Goal: Task Accomplishment & Management: Complete application form

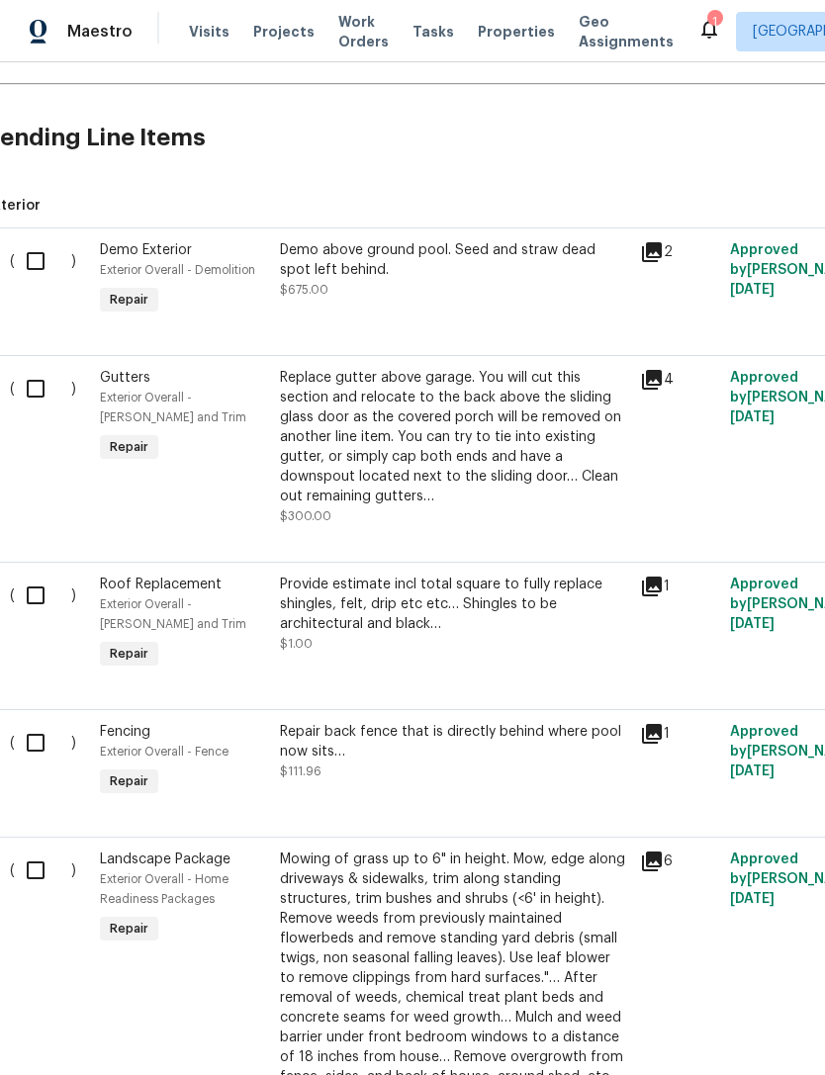
scroll to position [435, 16]
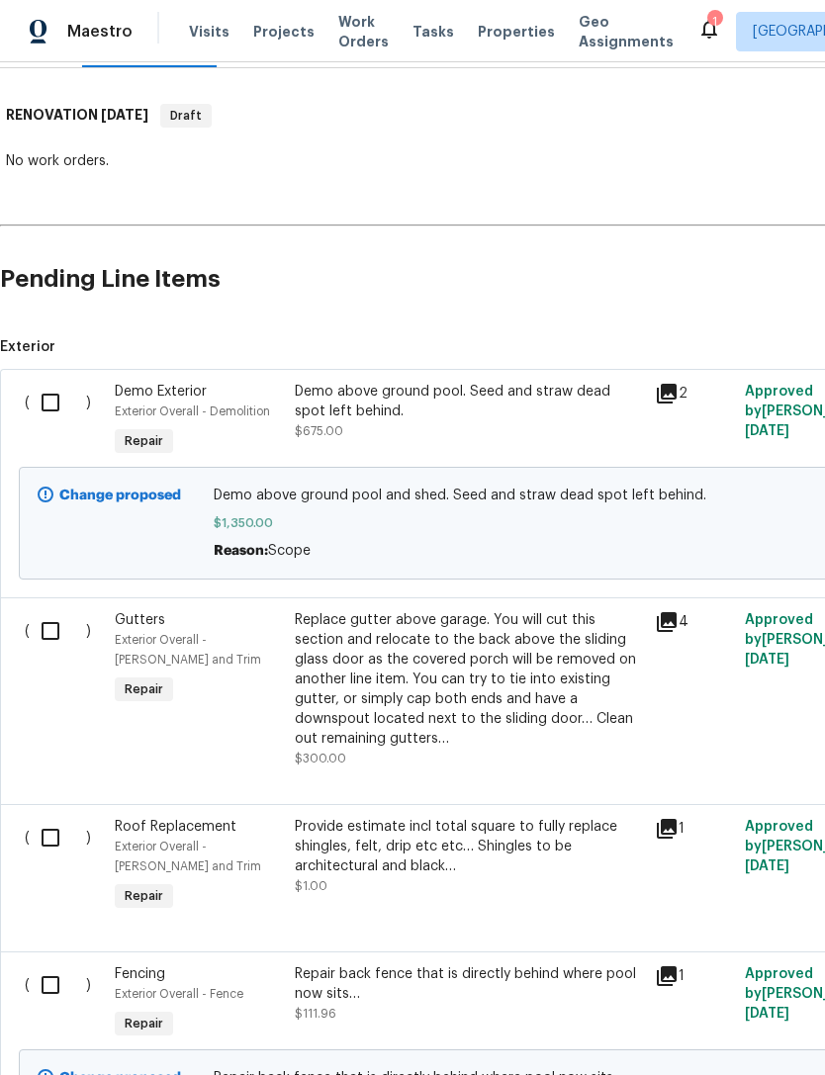
scroll to position [299, -1]
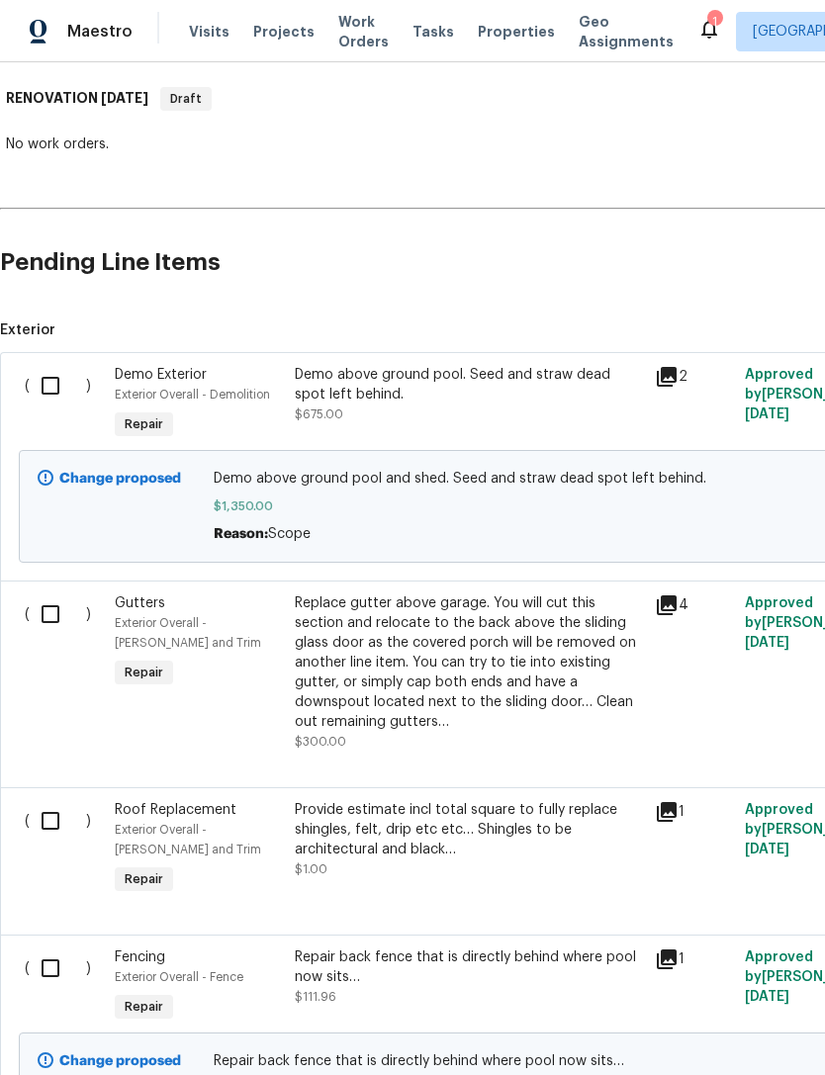
click at [56, 392] on input "checkbox" at bounding box center [58, 386] width 56 height 42
checkbox input "true"
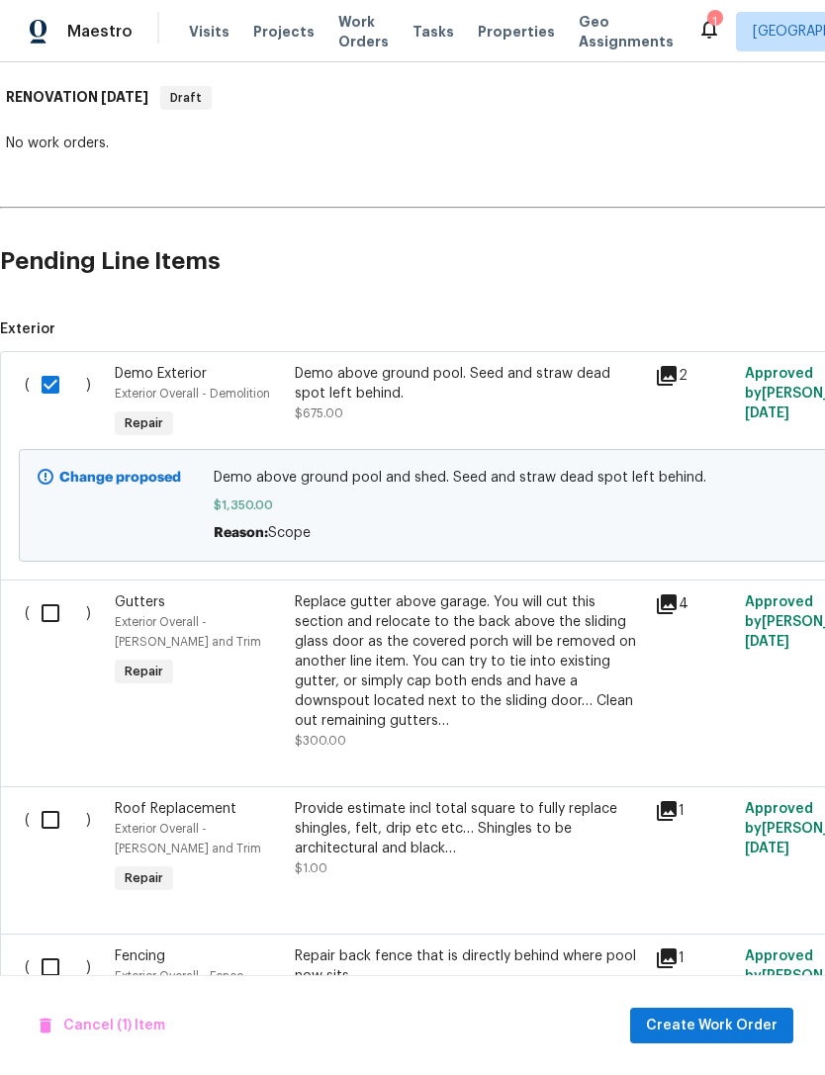
click at [48, 620] on input "checkbox" at bounding box center [58, 613] width 56 height 42
checkbox input "true"
click at [49, 806] on input "checkbox" at bounding box center [58, 820] width 56 height 42
checkbox input "true"
click at [50, 948] on input "checkbox" at bounding box center [58, 967] width 56 height 42
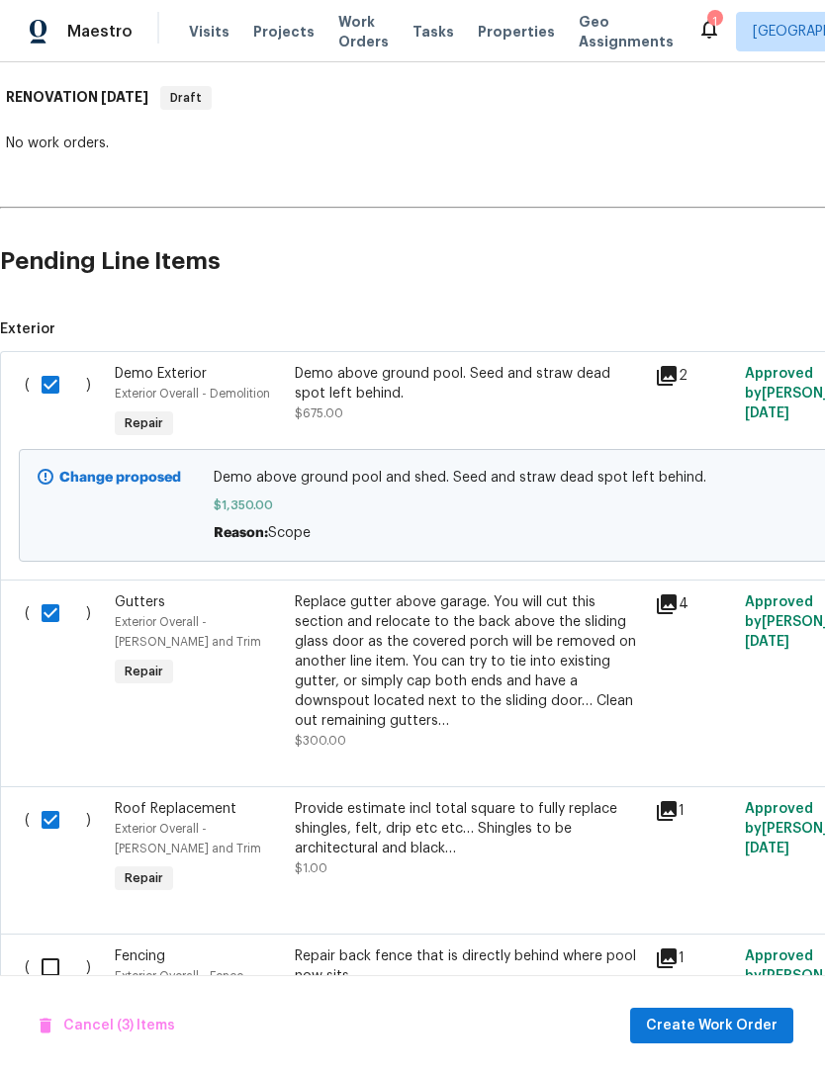
checkbox input "true"
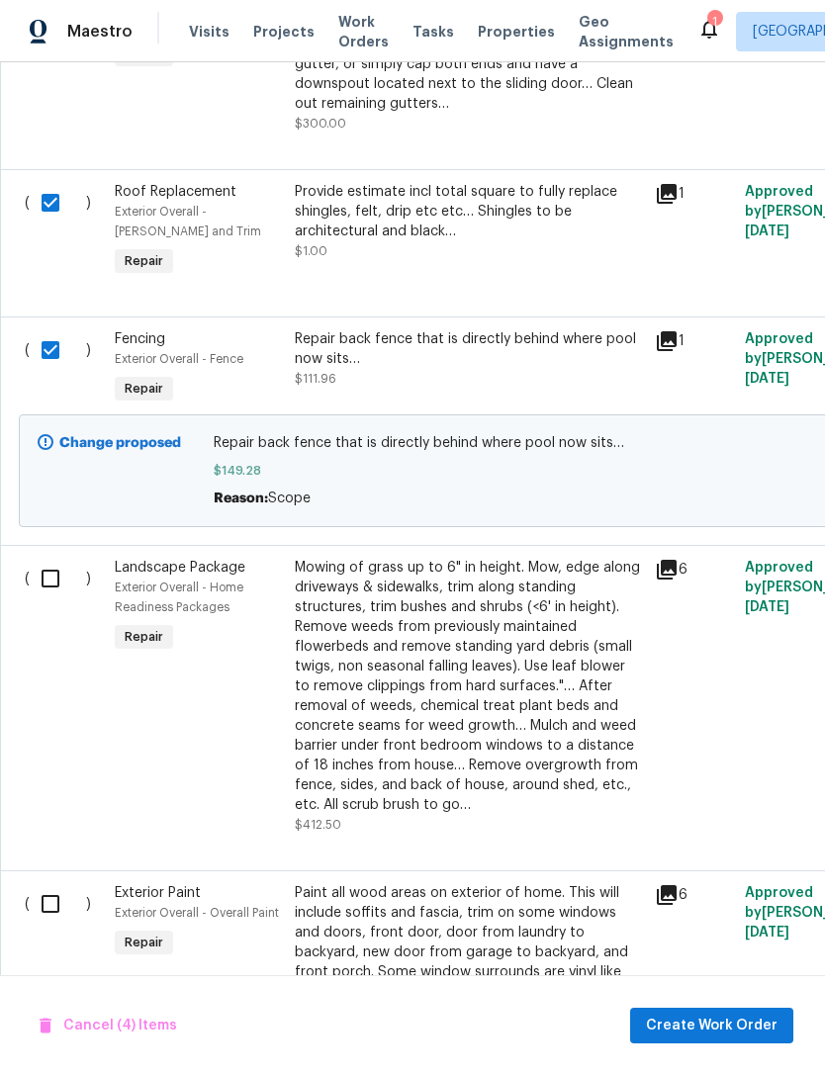
scroll to position [928, 0]
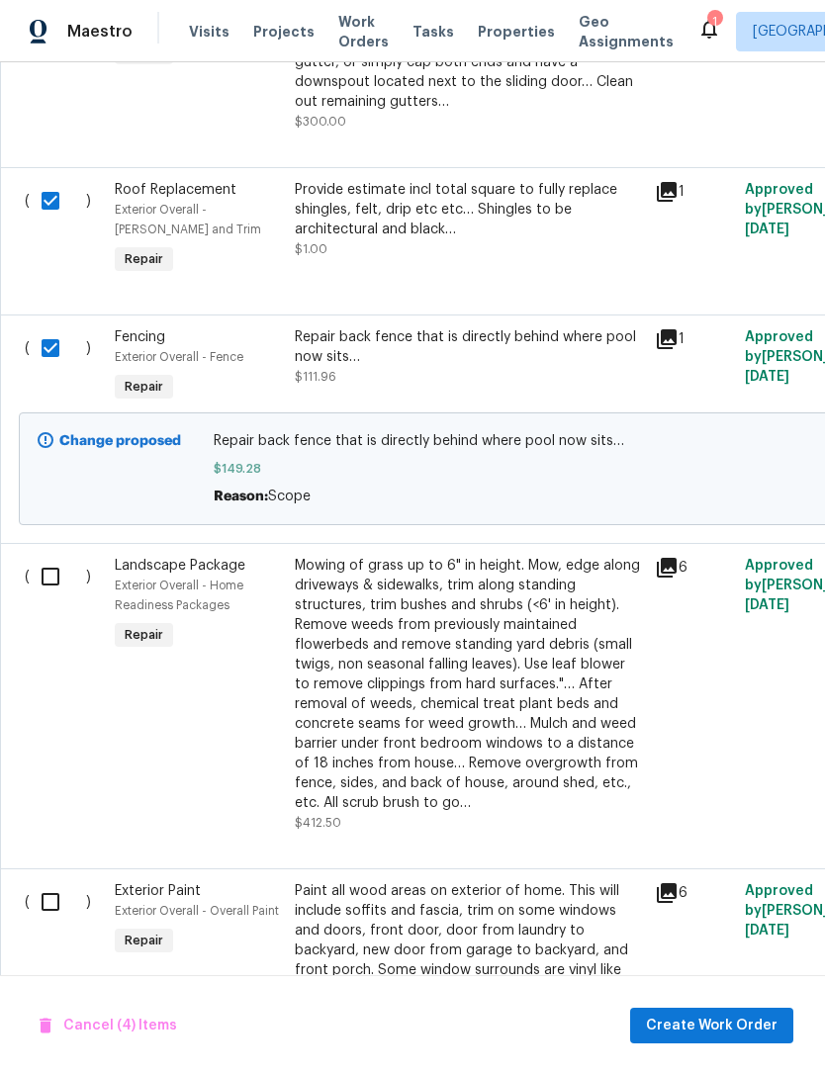
click at [53, 579] on input "checkbox" at bounding box center [58, 577] width 56 height 42
checkbox input "true"
click at [37, 891] on input "checkbox" at bounding box center [58, 902] width 56 height 42
checkbox input "true"
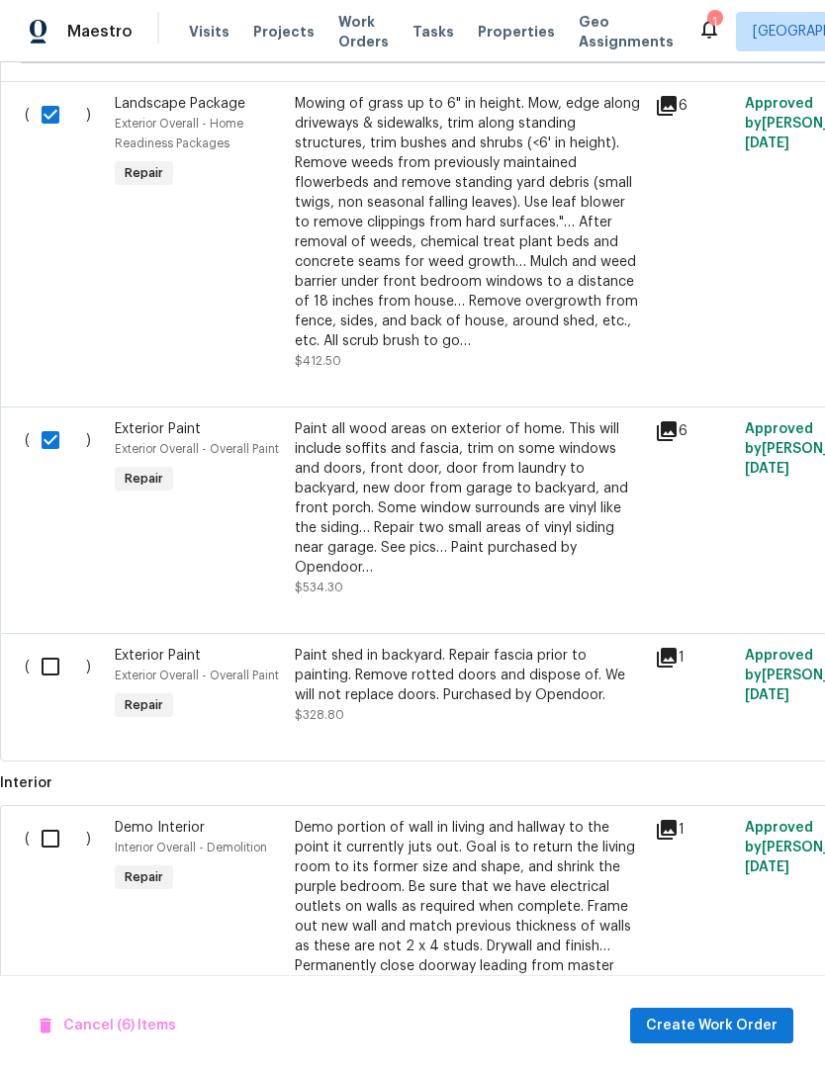
scroll to position [1390, 0]
click at [40, 645] on input "checkbox" at bounding box center [58, 666] width 56 height 42
checkbox input "true"
click at [50, 817] on input "checkbox" at bounding box center [58, 838] width 56 height 42
checkbox input "true"
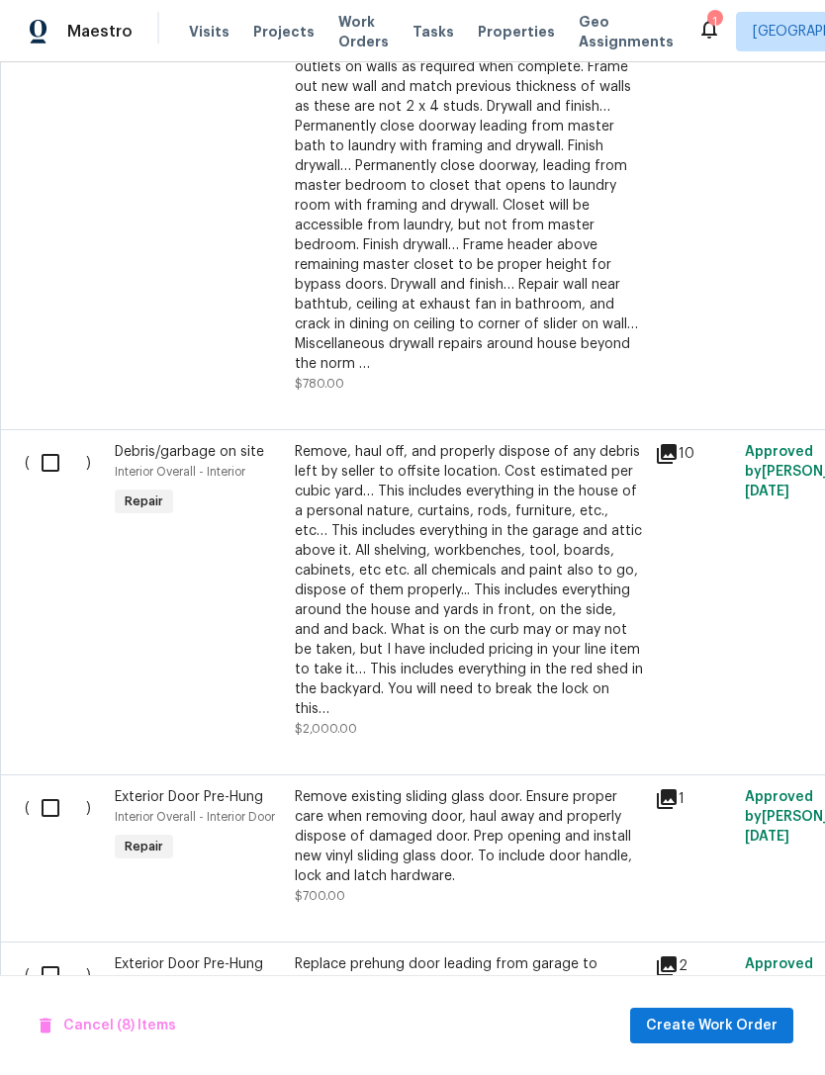
scroll to position [2232, 0]
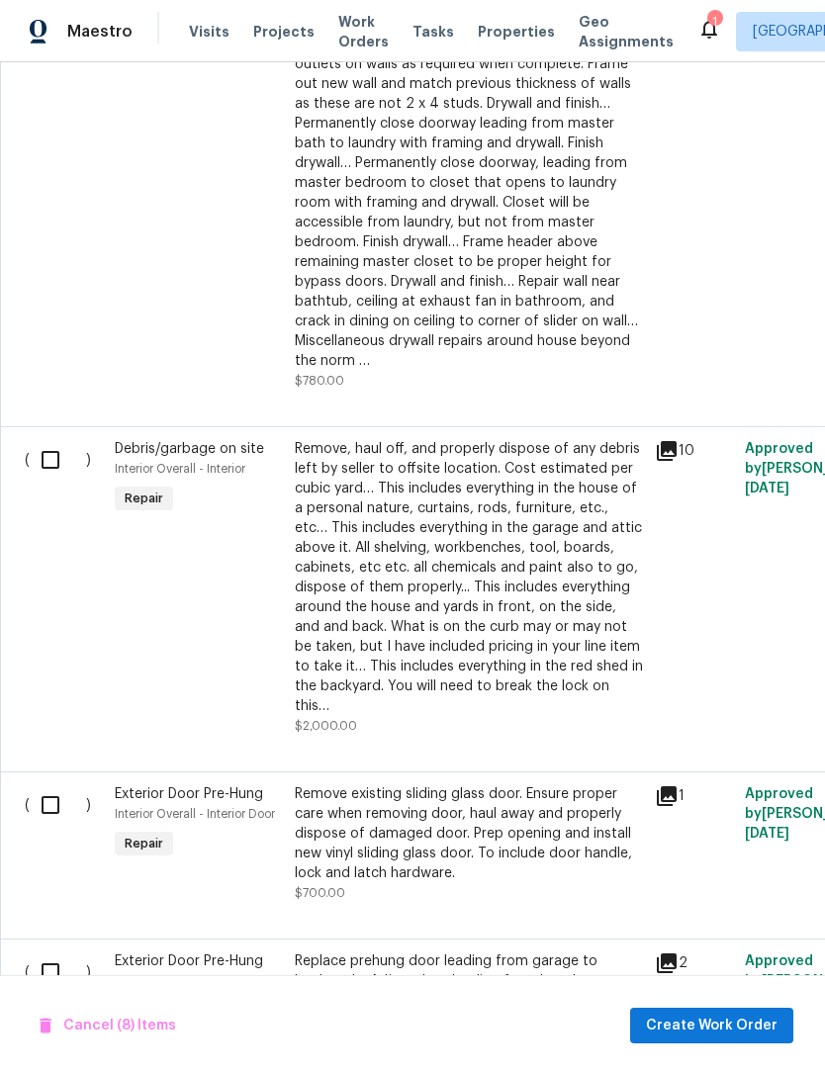
click at [56, 439] on input "checkbox" at bounding box center [58, 460] width 56 height 42
checkbox input "true"
click at [53, 784] on input "checkbox" at bounding box center [58, 805] width 56 height 42
checkbox input "true"
click at [50, 951] on input "checkbox" at bounding box center [58, 972] width 56 height 42
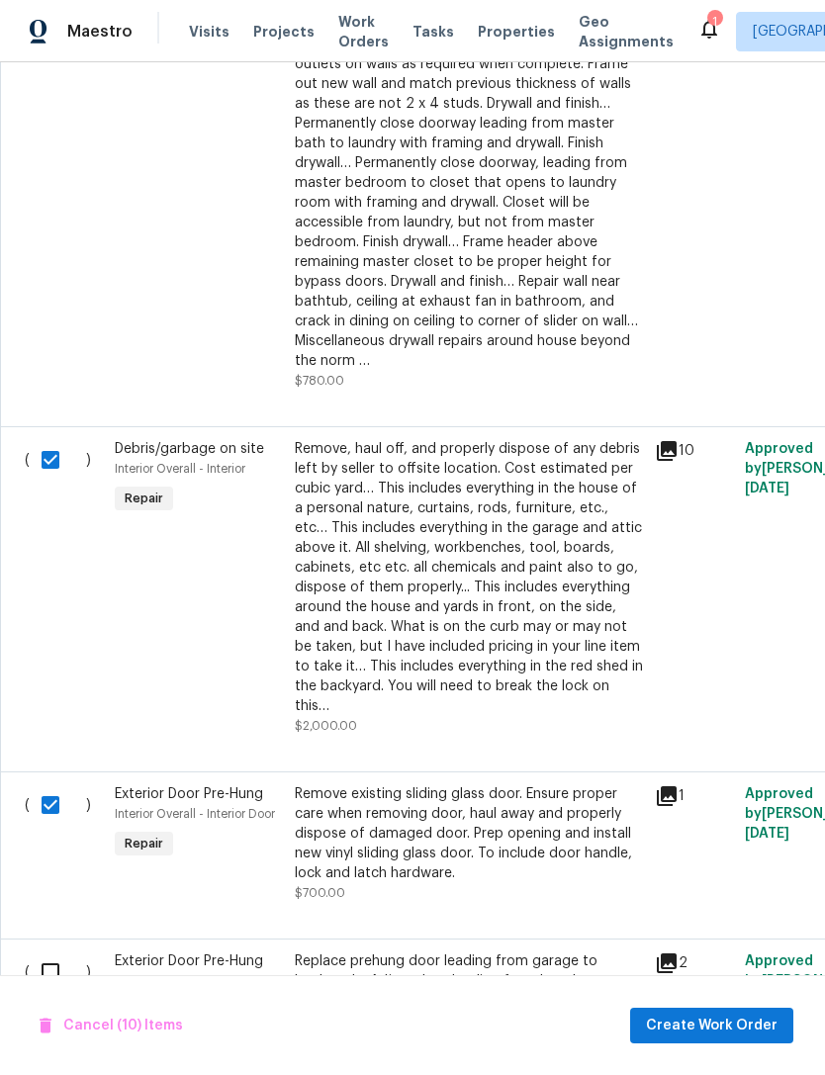
checkbox input "true"
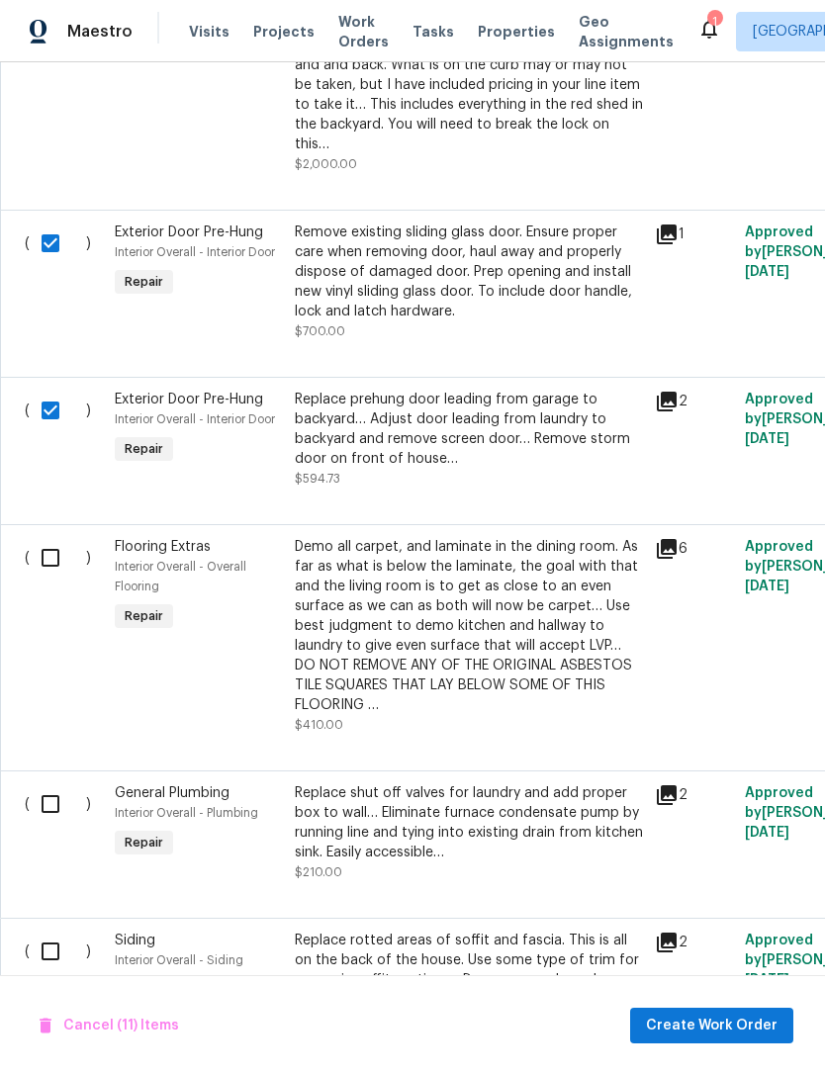
scroll to position [2793, 0]
click at [51, 538] on input "checkbox" at bounding box center [58, 559] width 56 height 42
checkbox input "true"
click at [56, 784] on input "checkbox" at bounding box center [58, 805] width 56 height 42
checkbox input "true"
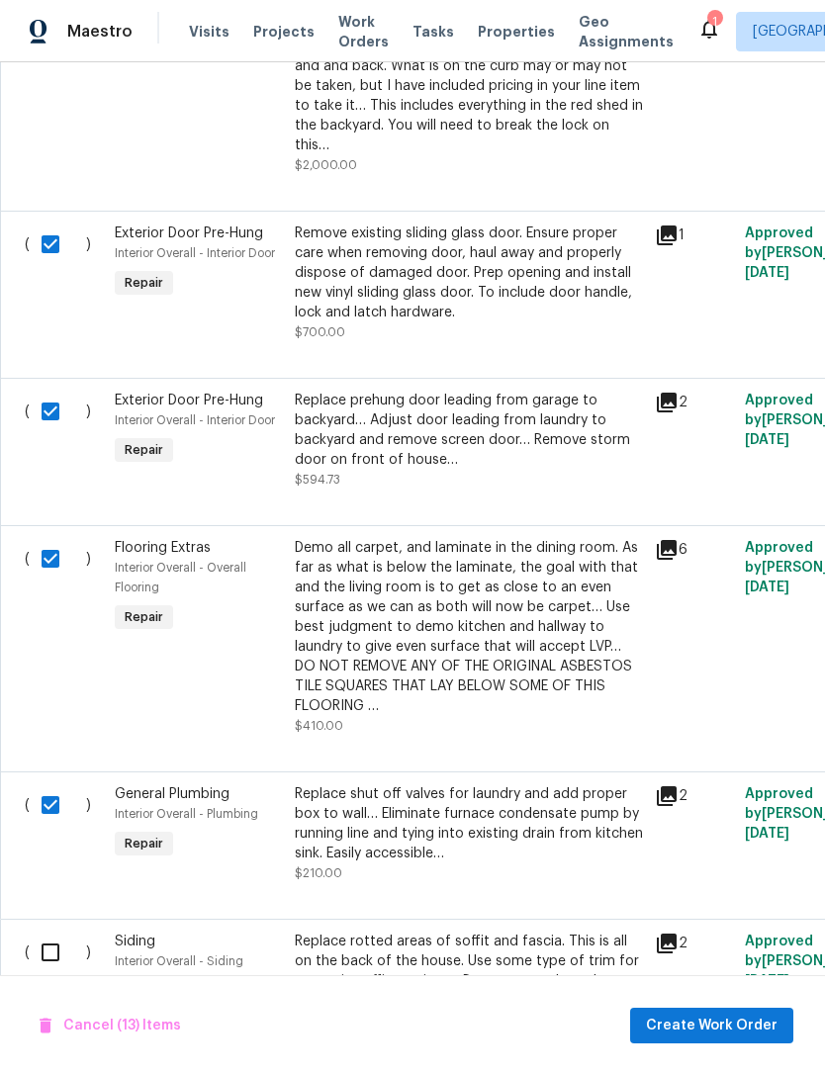
click at [53, 932] on input "checkbox" at bounding box center [58, 953] width 56 height 42
checkbox input "true"
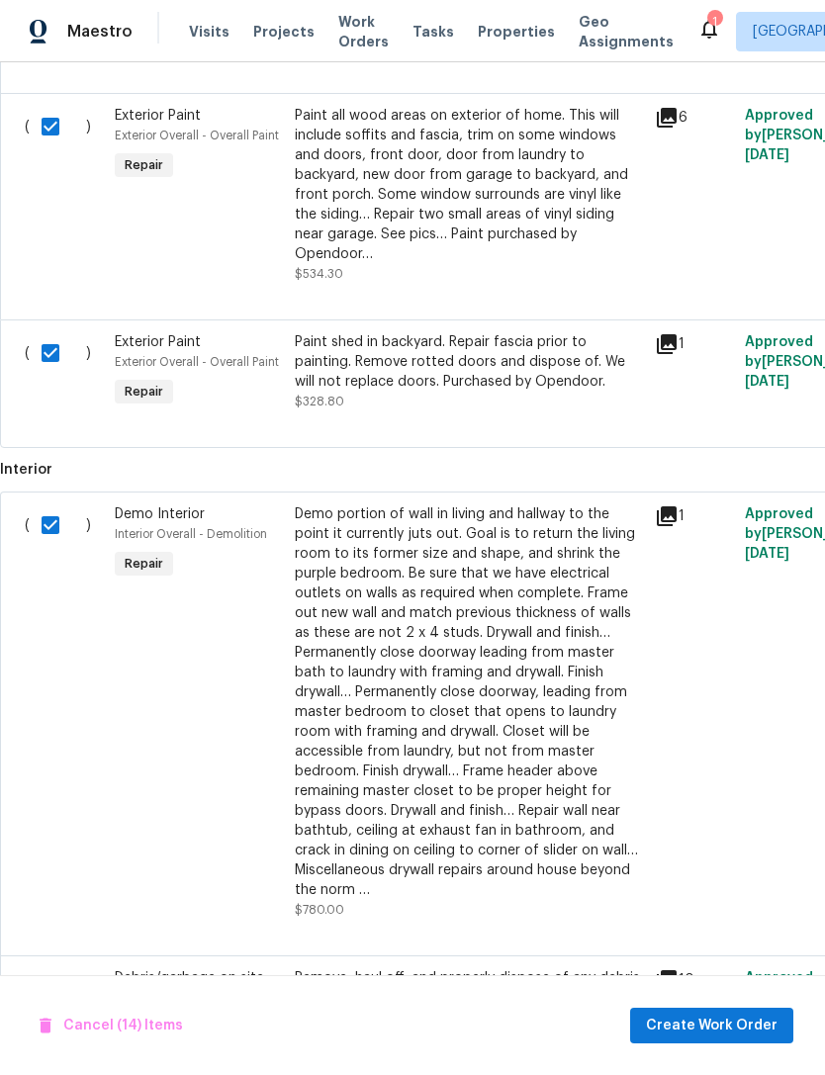
scroll to position [0, 0]
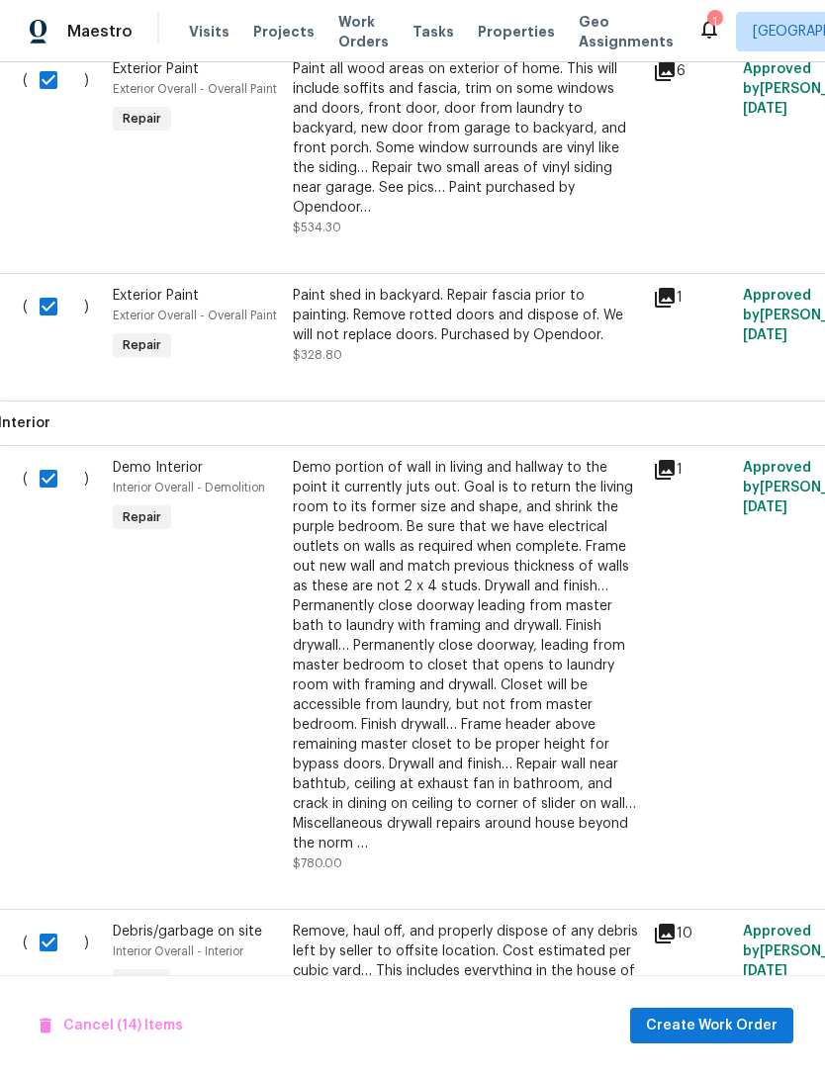
click at [49, 458] on input "checkbox" at bounding box center [56, 479] width 56 height 42
checkbox input "false"
click at [730, 1026] on span "Create Work Order" at bounding box center [712, 1026] width 132 height 25
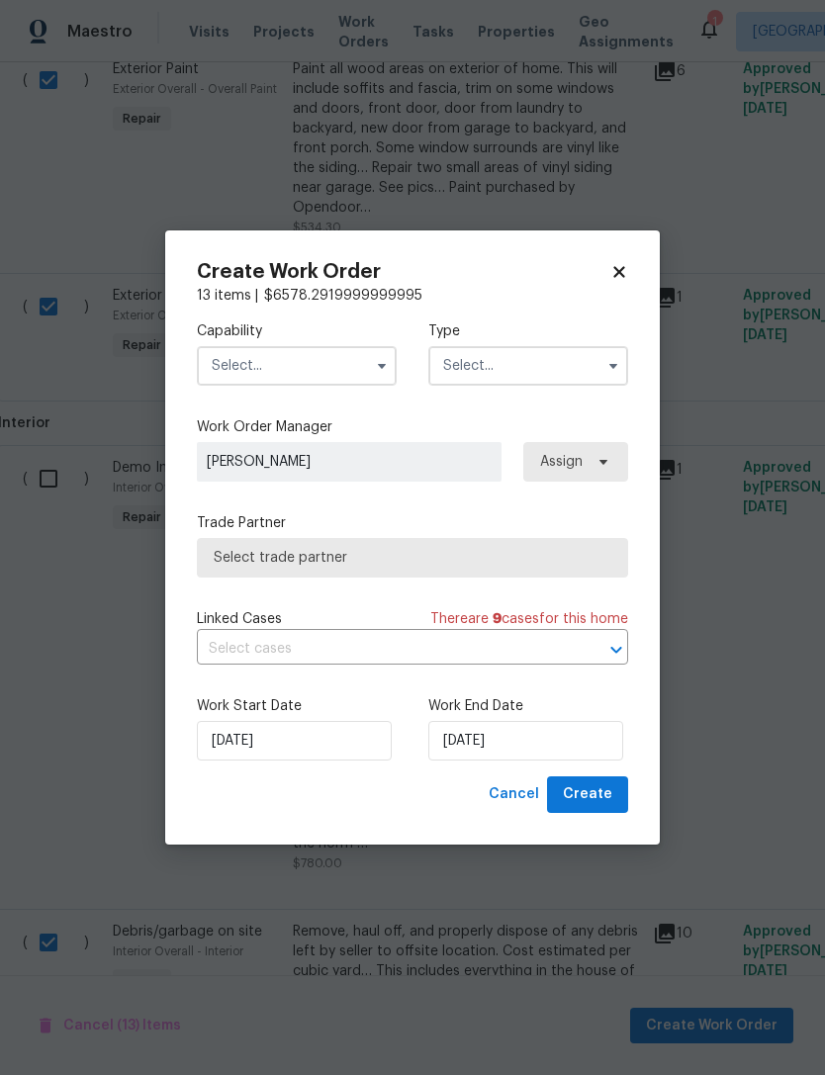
click at [227, 362] on input "text" at bounding box center [297, 366] width 200 height 40
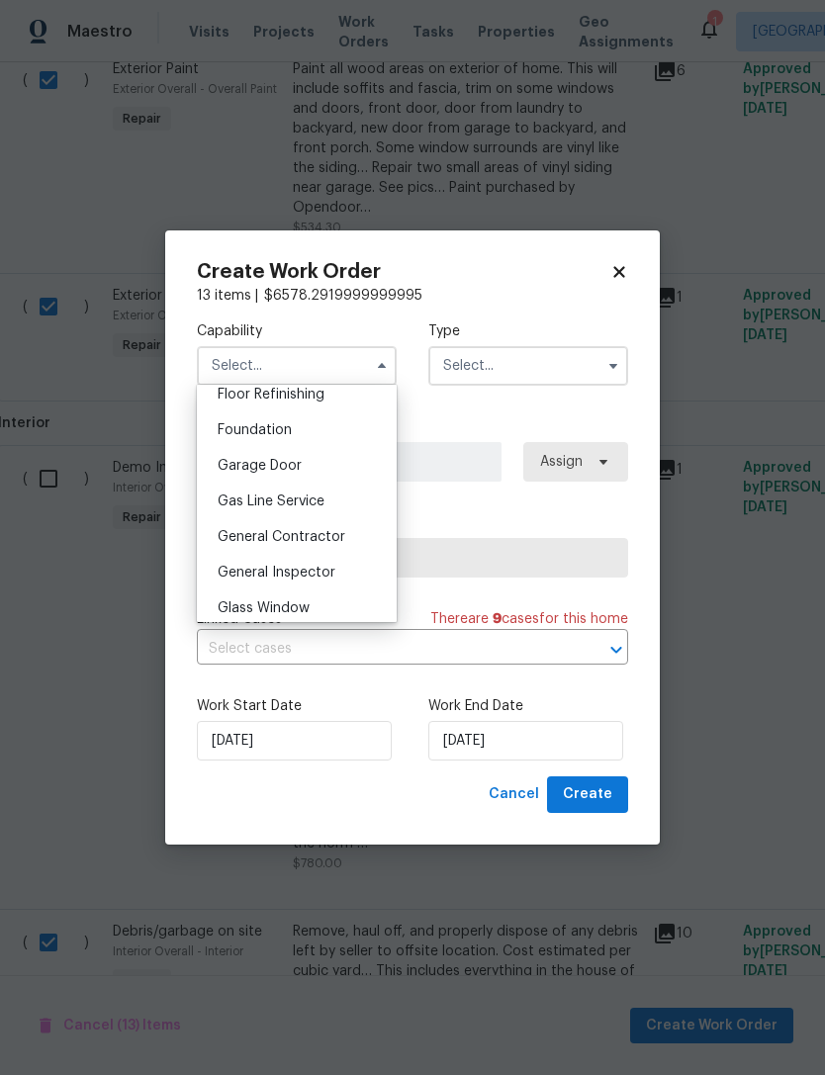
click at [233, 544] on div "General Contractor" at bounding box center [297, 537] width 190 height 36
type input "General Contractor"
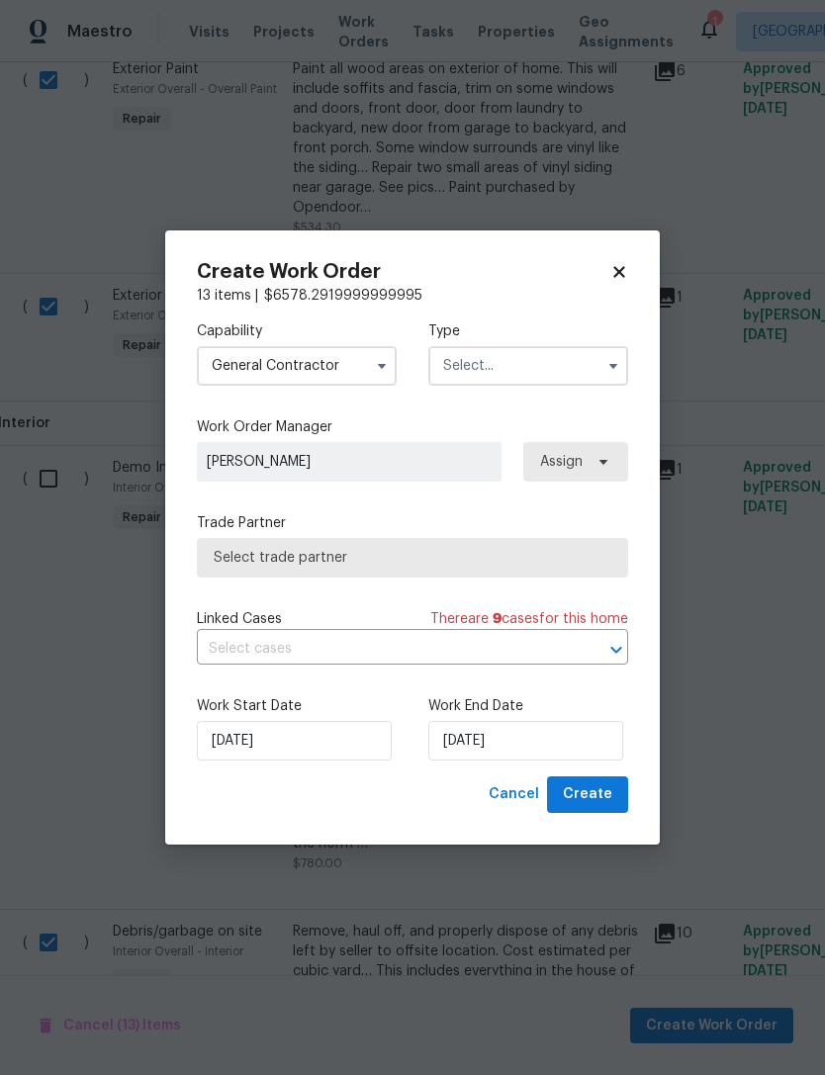
click at [453, 370] on input "text" at bounding box center [528, 366] width 200 height 40
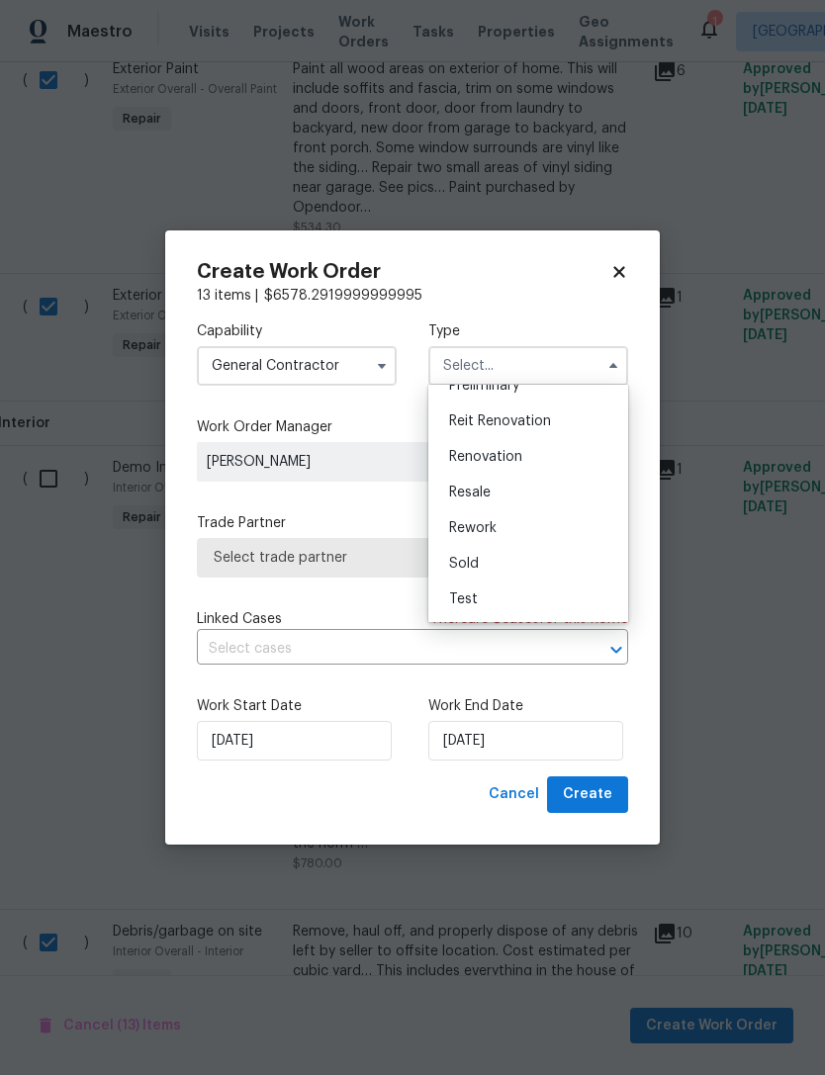
scroll to position [449, 0]
click at [464, 457] on span "Renovation" at bounding box center [485, 457] width 73 height 14
type input "Renovation"
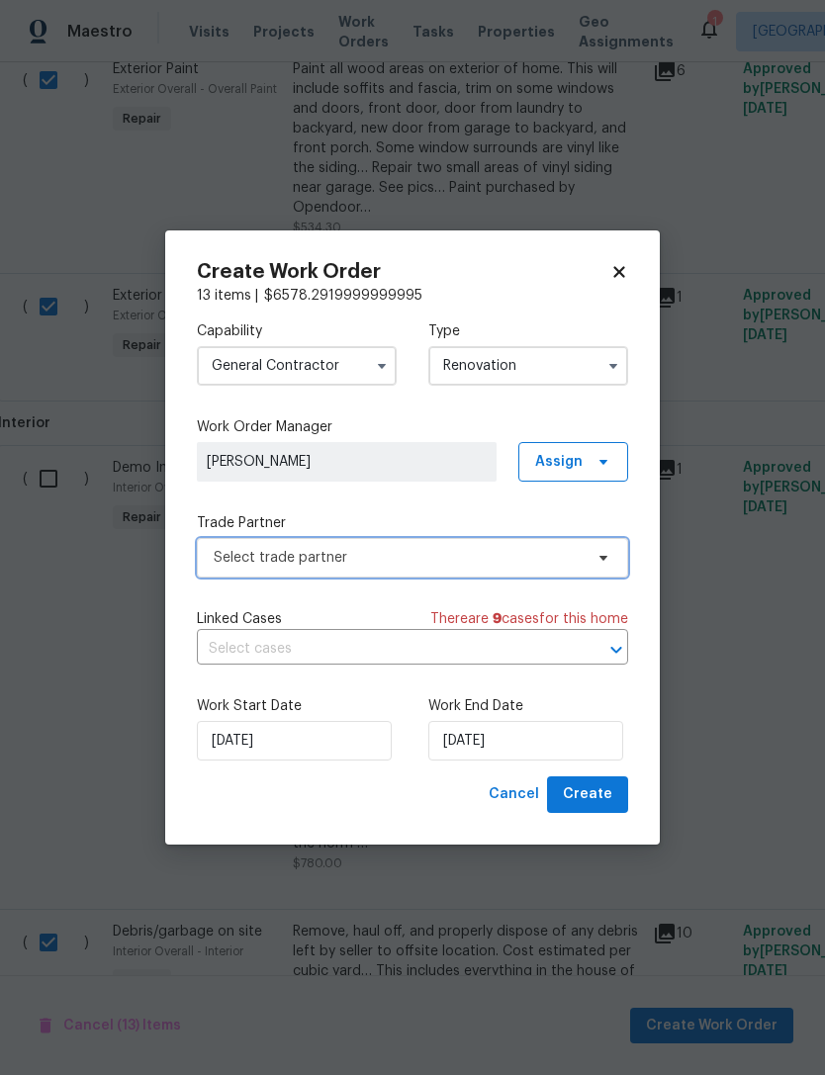
click at [227, 561] on span "Select trade partner" at bounding box center [398, 558] width 369 height 20
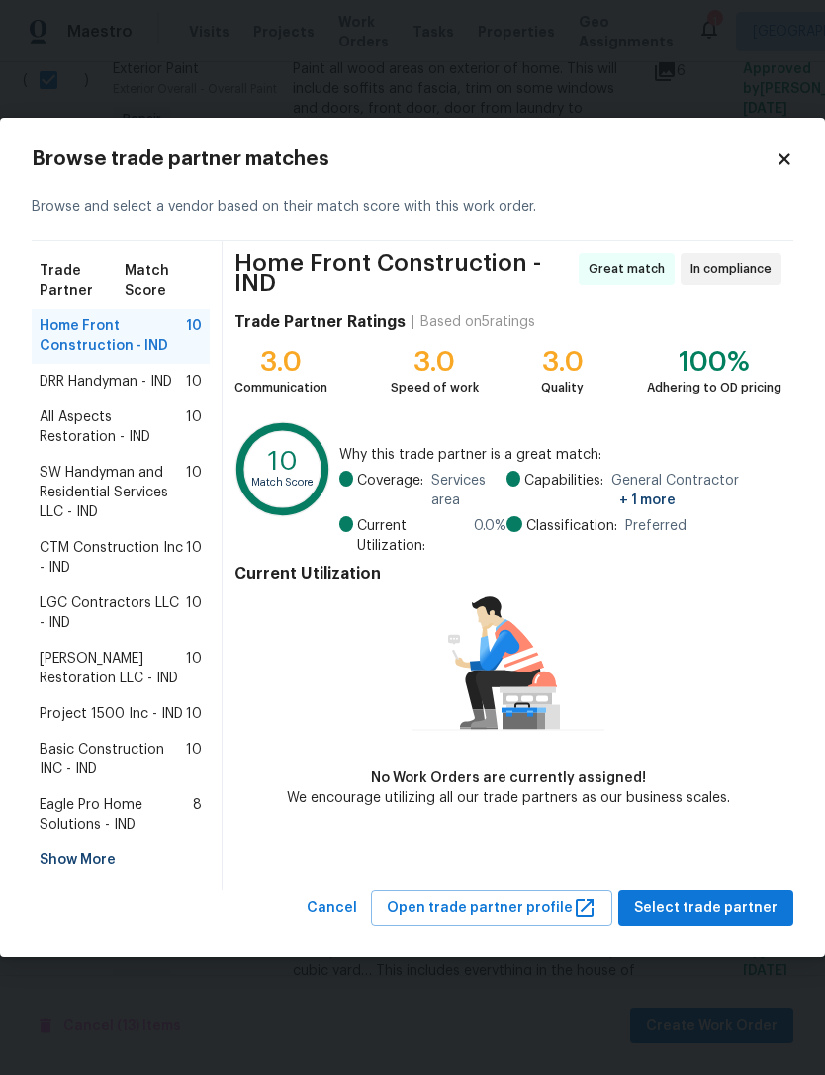
click at [73, 552] on span "CTM Construction Inc - IND" at bounding box center [113, 558] width 146 height 40
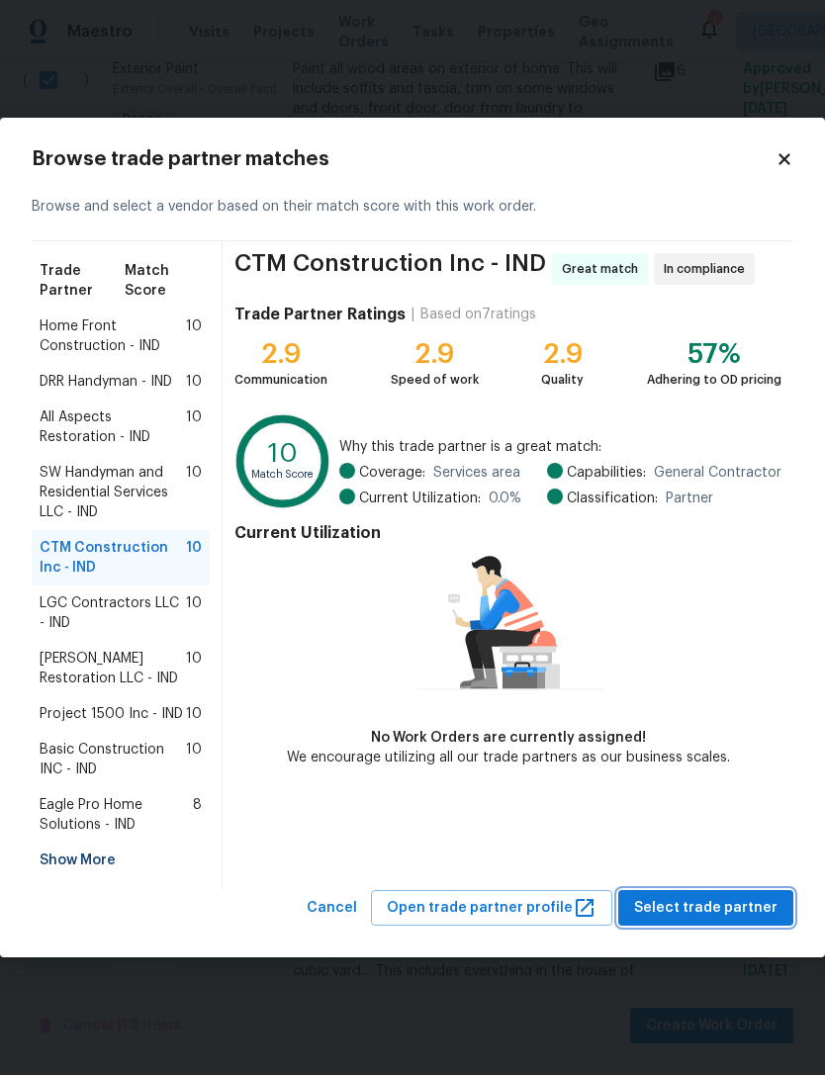
click at [721, 901] on span "Select trade partner" at bounding box center [705, 908] width 143 height 25
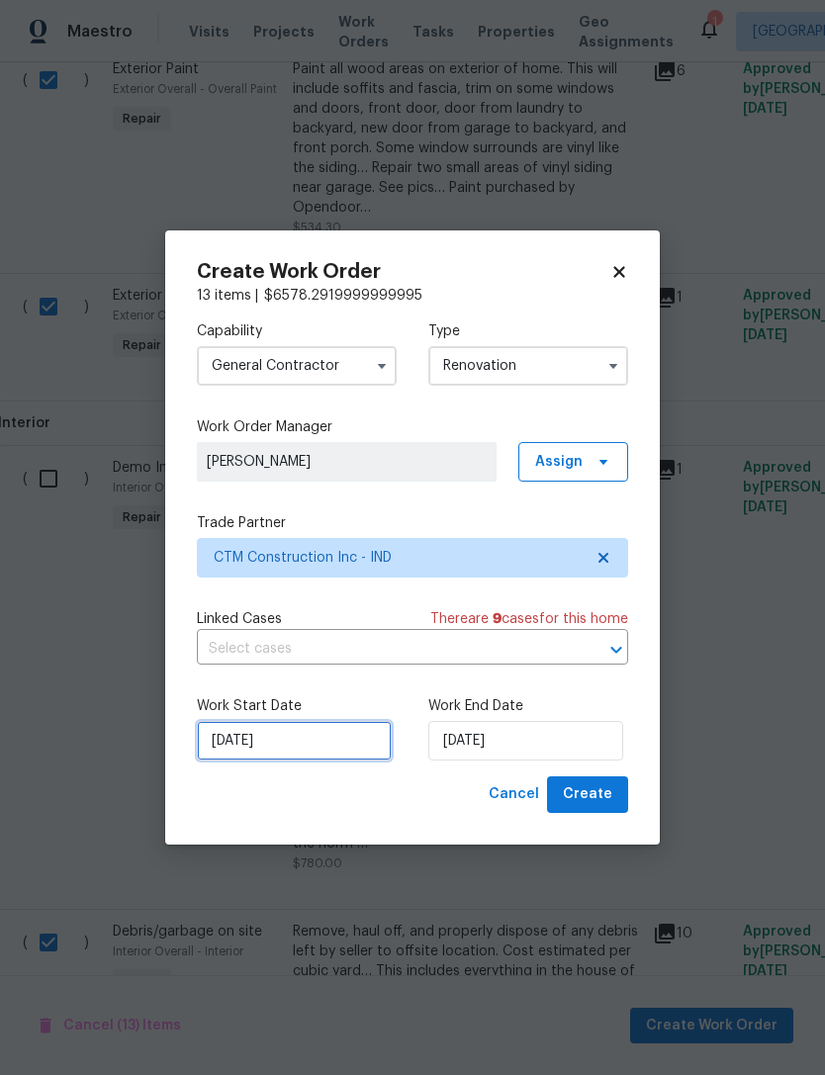
click at [284, 739] on input "8/13/2025" at bounding box center [294, 741] width 195 height 40
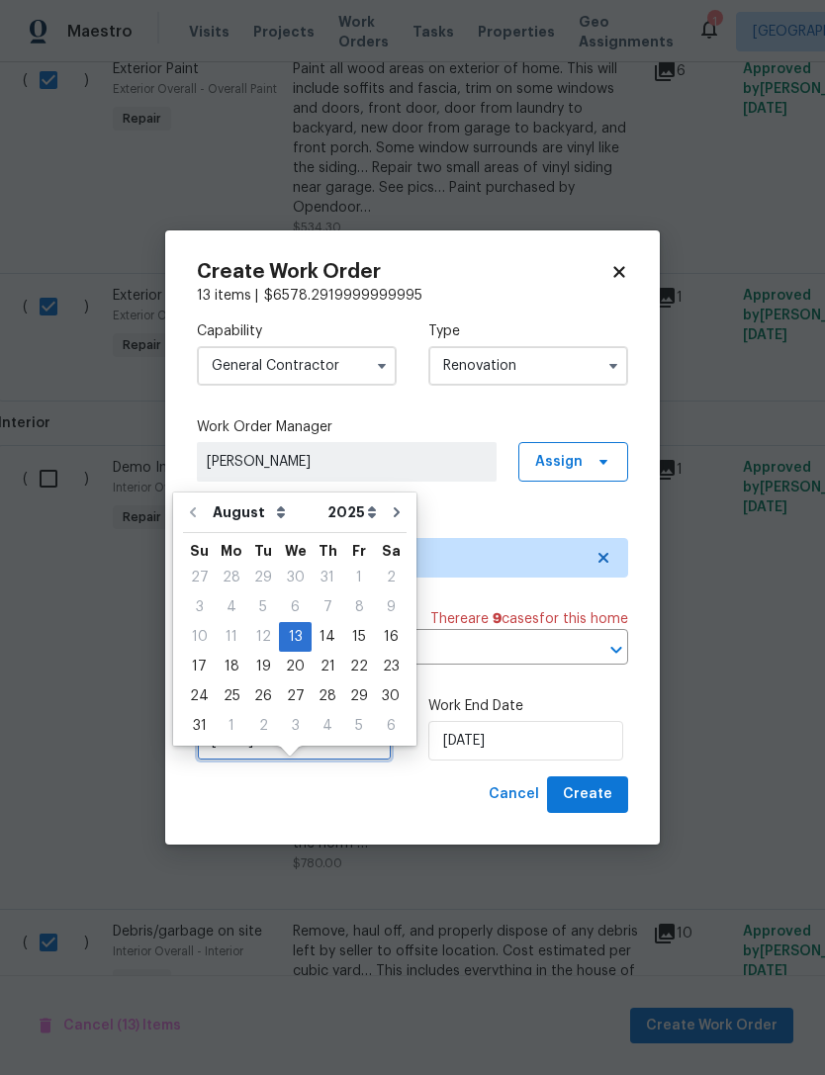
scroll to position [37, 0]
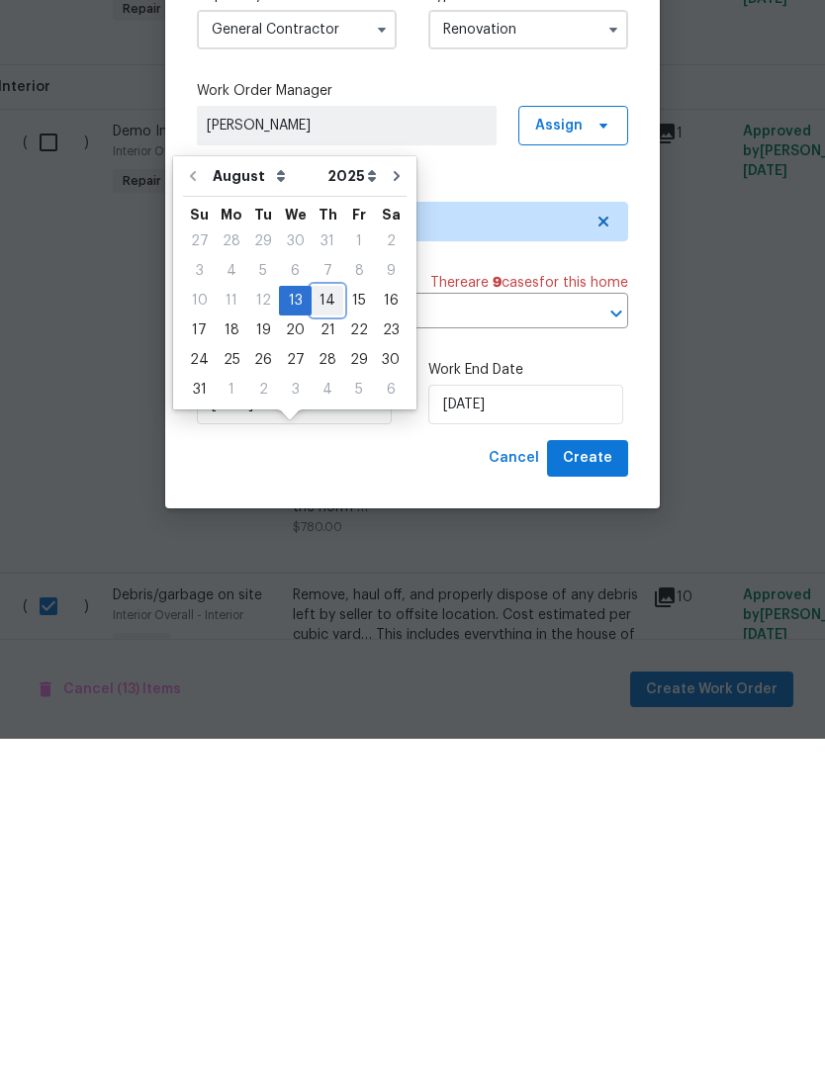
click at [314, 623] on div "14" at bounding box center [328, 637] width 32 height 28
type input "8/14/2025"
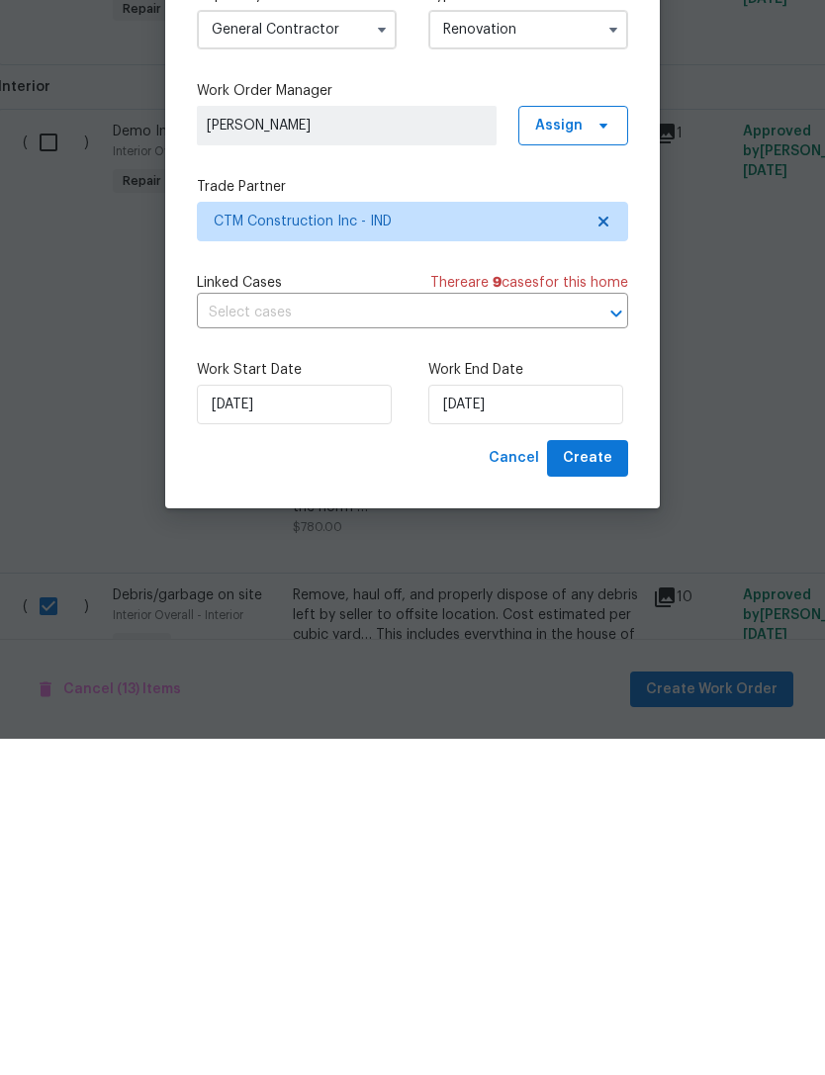
scroll to position [63, 0]
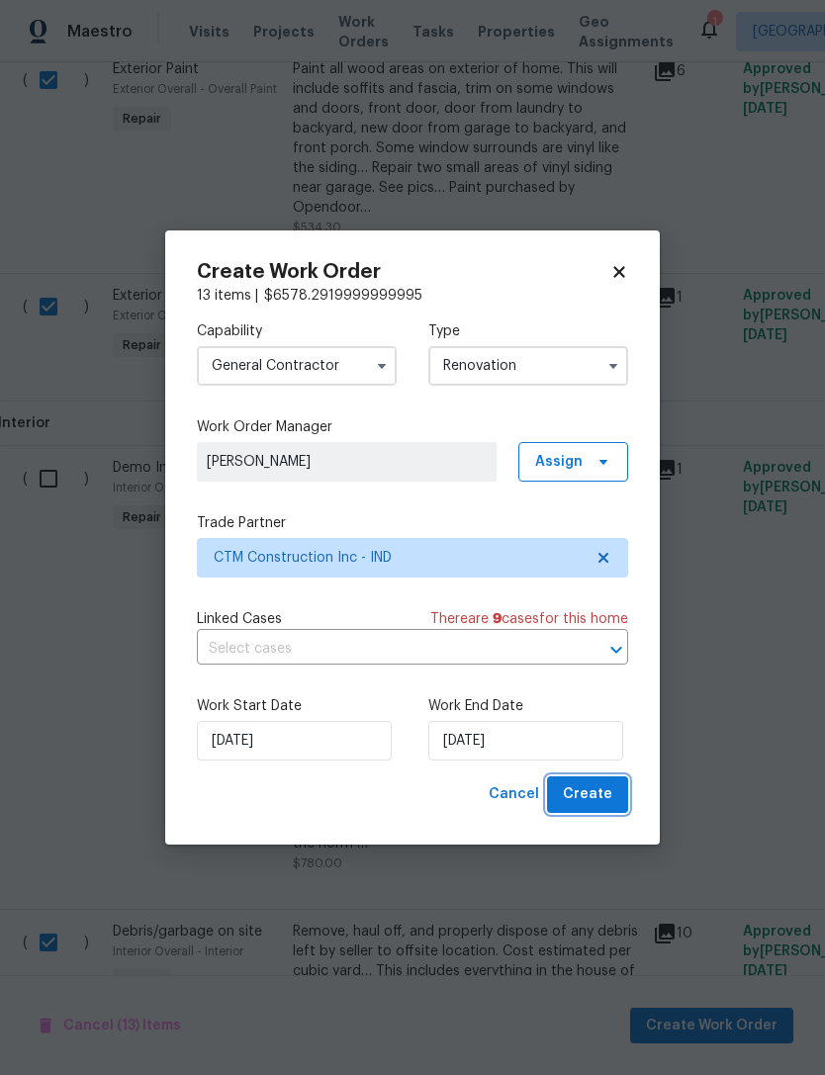
click at [602, 787] on span "Create" at bounding box center [587, 794] width 49 height 25
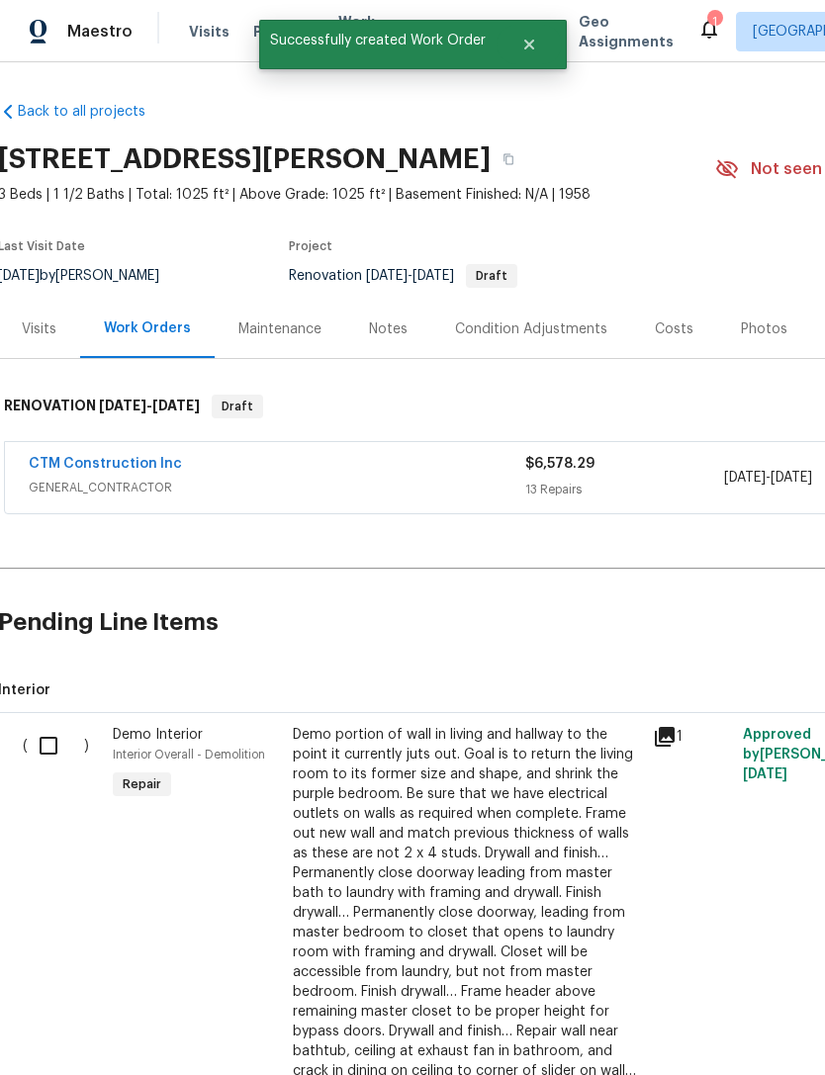
click at [540, 741] on div "Demo portion of wall in living and hallway to the point it currently juts out. …" at bounding box center [467, 923] width 348 height 396
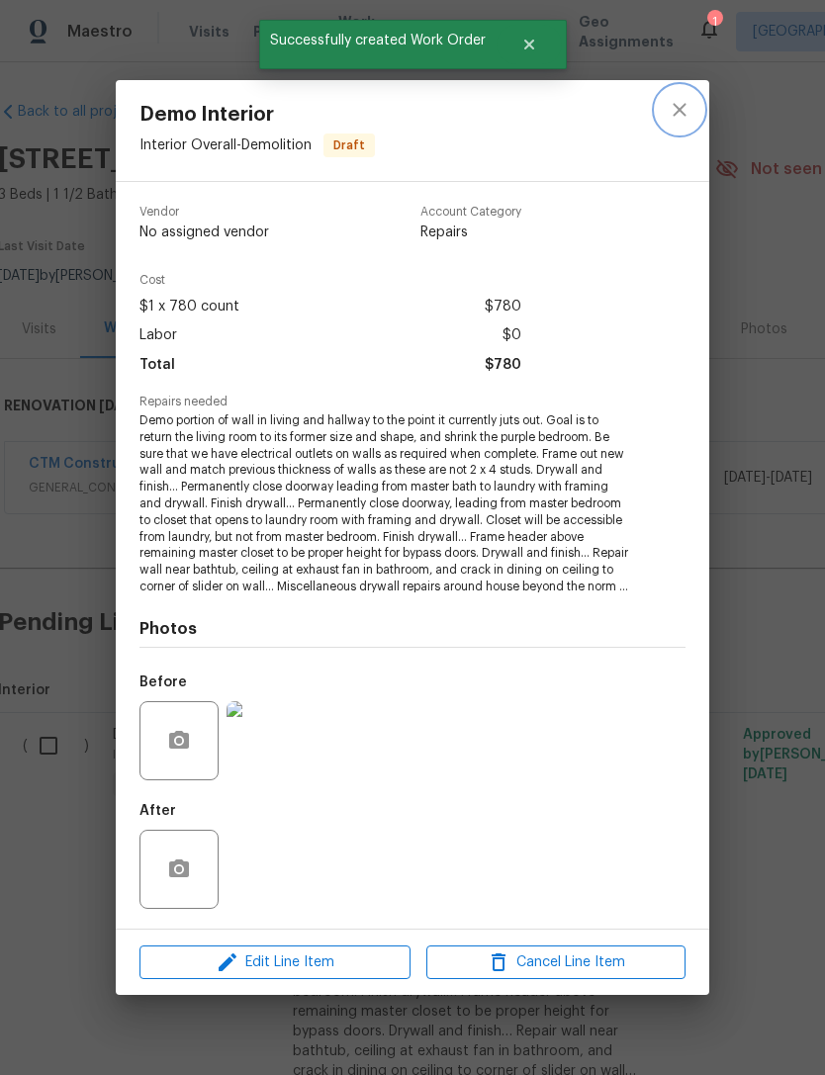
click at [687, 110] on icon "close" at bounding box center [680, 110] width 24 height 24
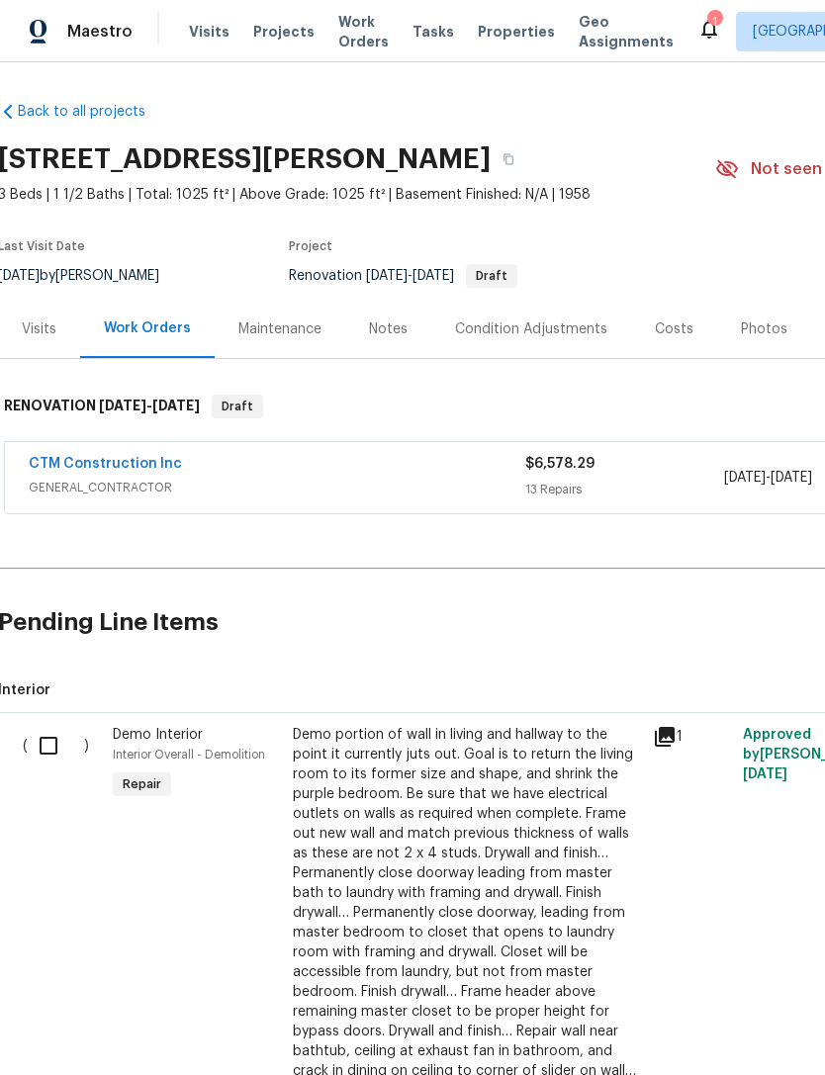
click at [73, 470] on link "CTM Construction Inc" at bounding box center [105, 464] width 153 height 14
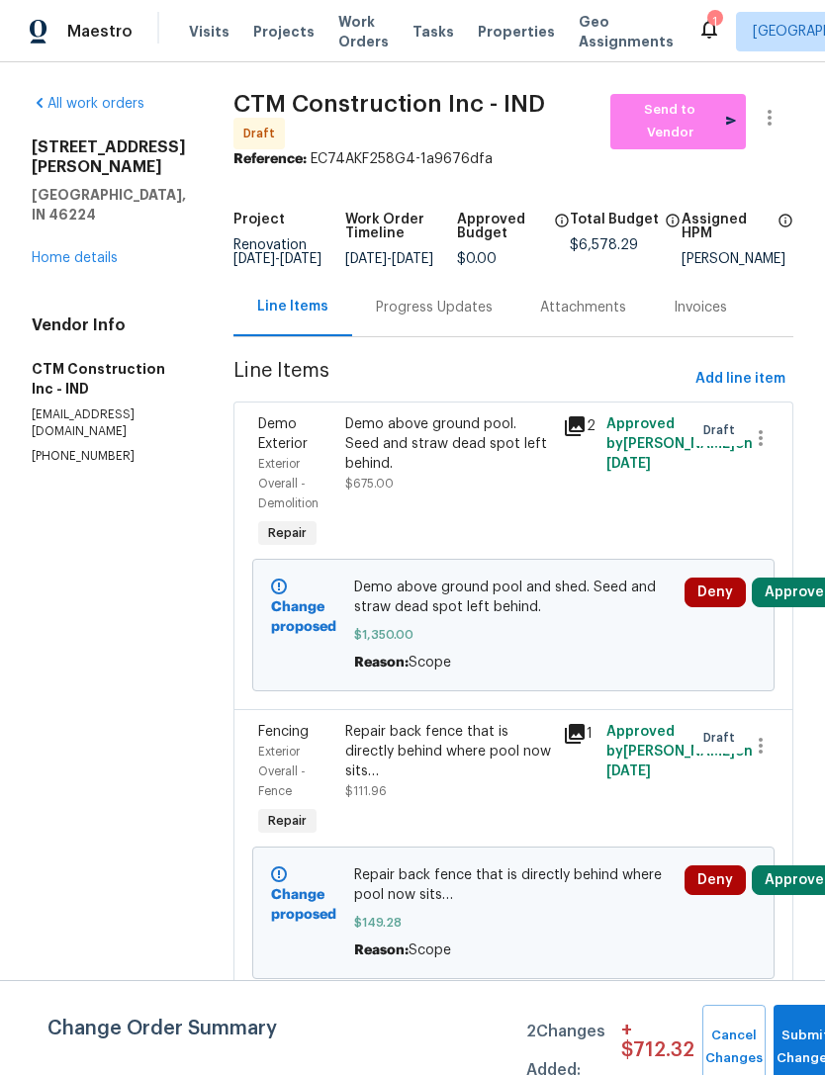
click at [773, 117] on icon "button" at bounding box center [770, 118] width 24 height 24
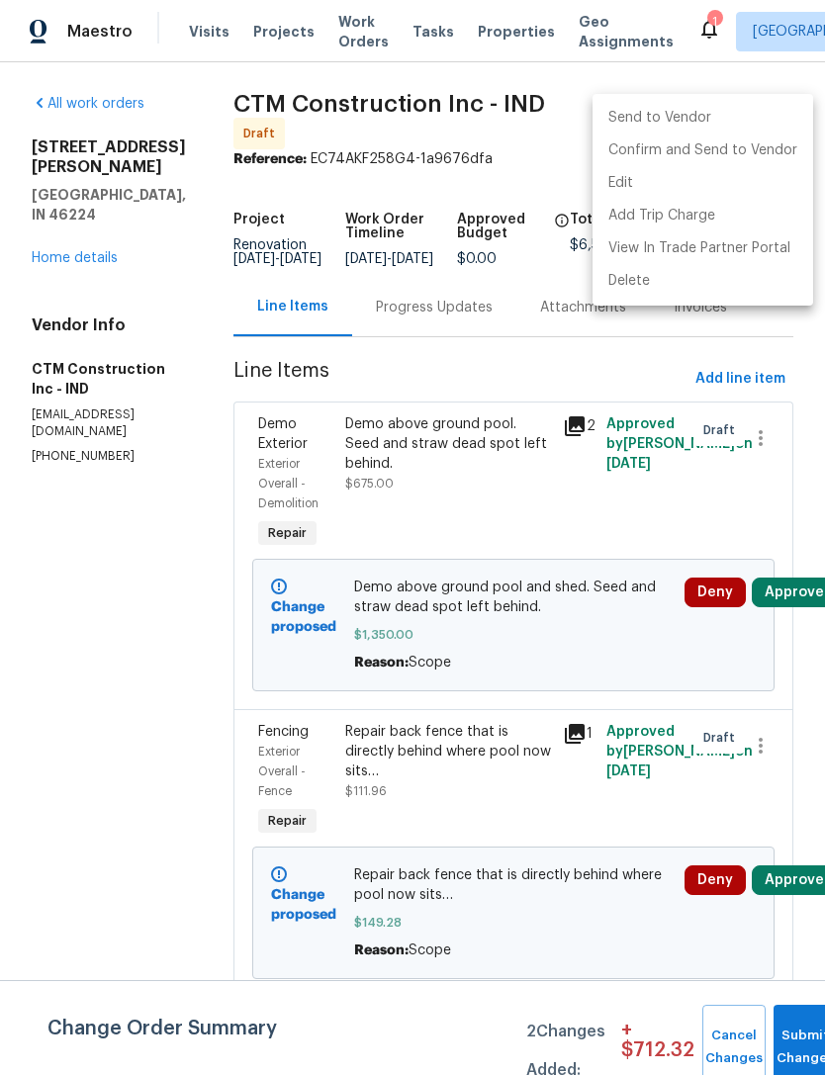
click at [795, 1042] on div at bounding box center [412, 537] width 825 height 1075
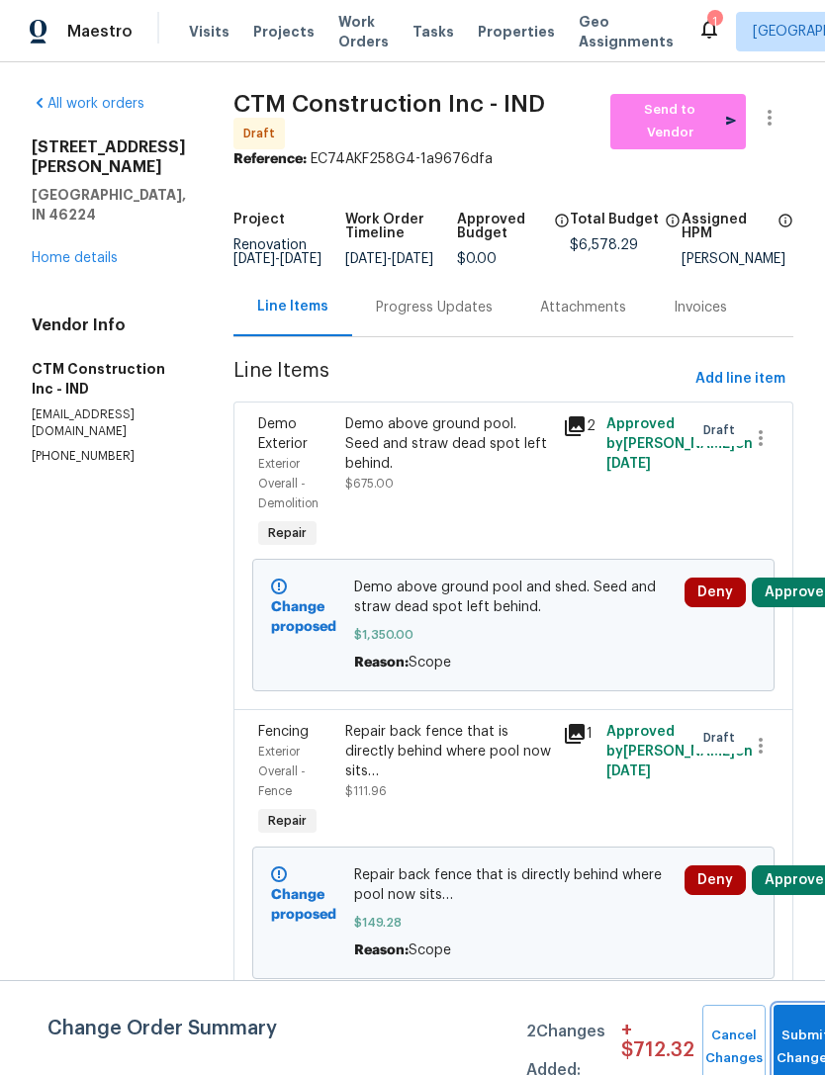
click at [786, 1044] on span "Submit Changes" at bounding box center [805, 1047] width 44 height 45
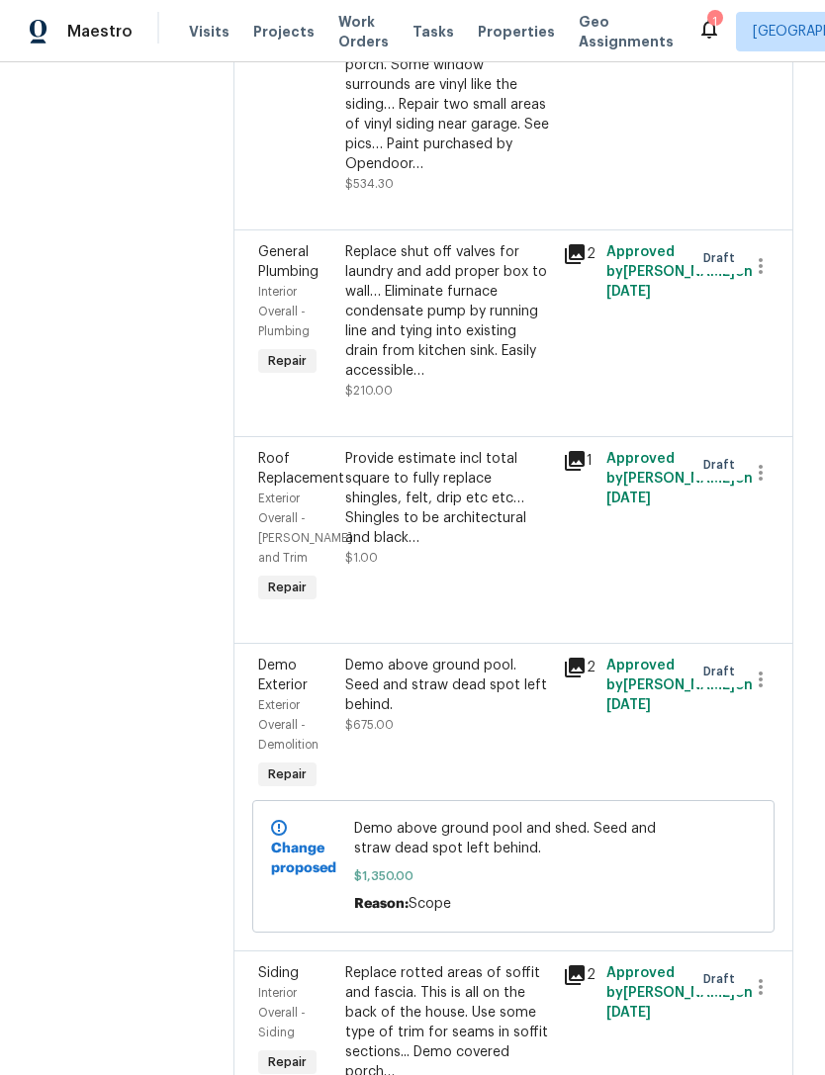
scroll to position [497, 0]
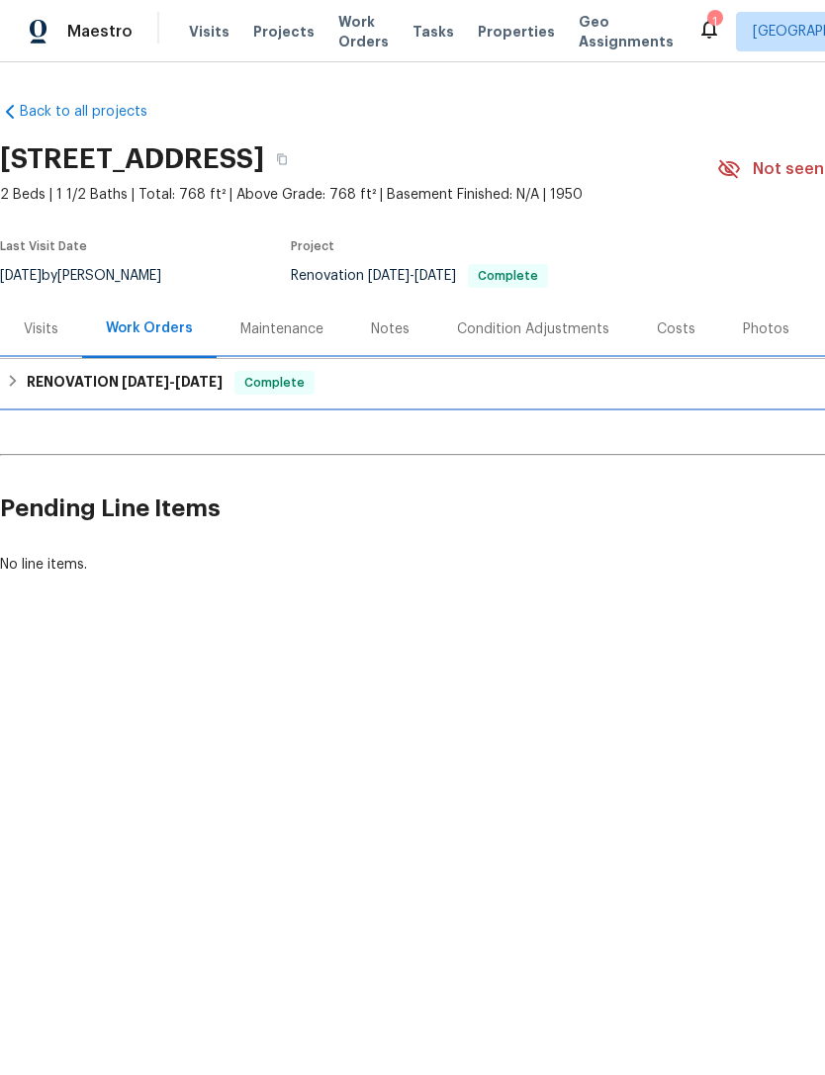
click at [87, 382] on h6 "RENOVATION [DATE] - [DATE]" at bounding box center [125, 383] width 196 height 24
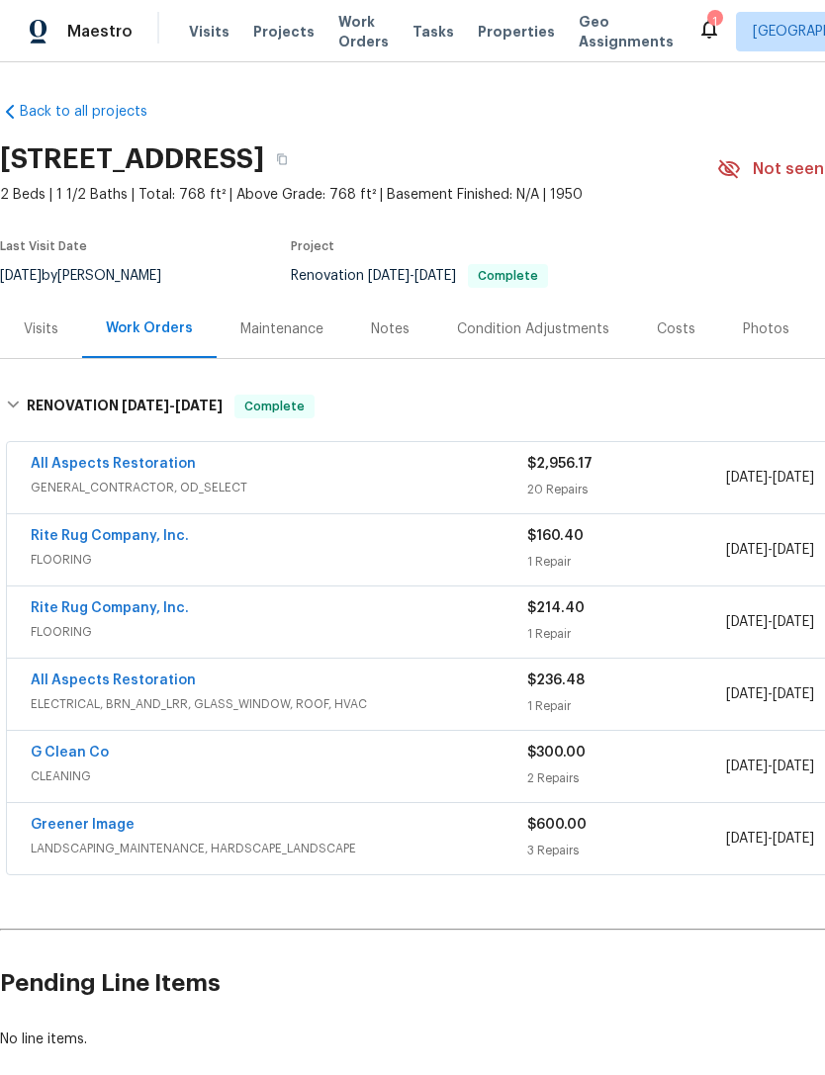
click at [68, 470] on link "All Aspects Restoration" at bounding box center [113, 464] width 165 height 14
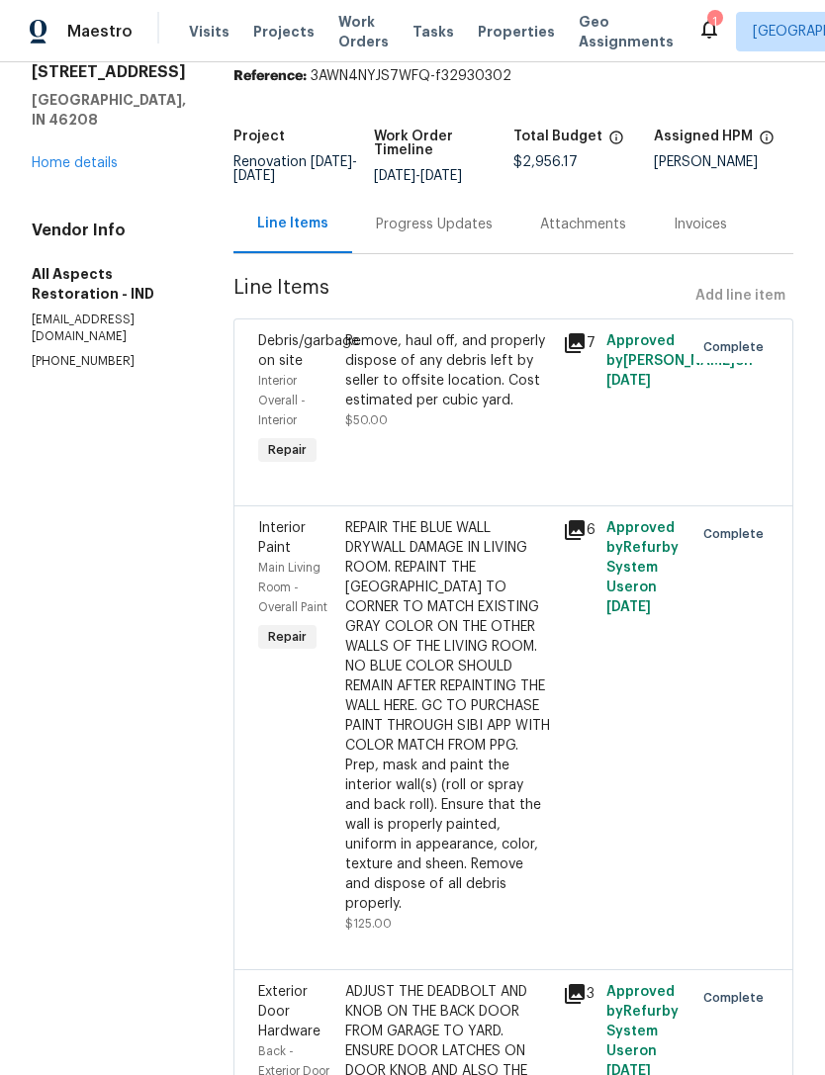
scroll to position [78, 0]
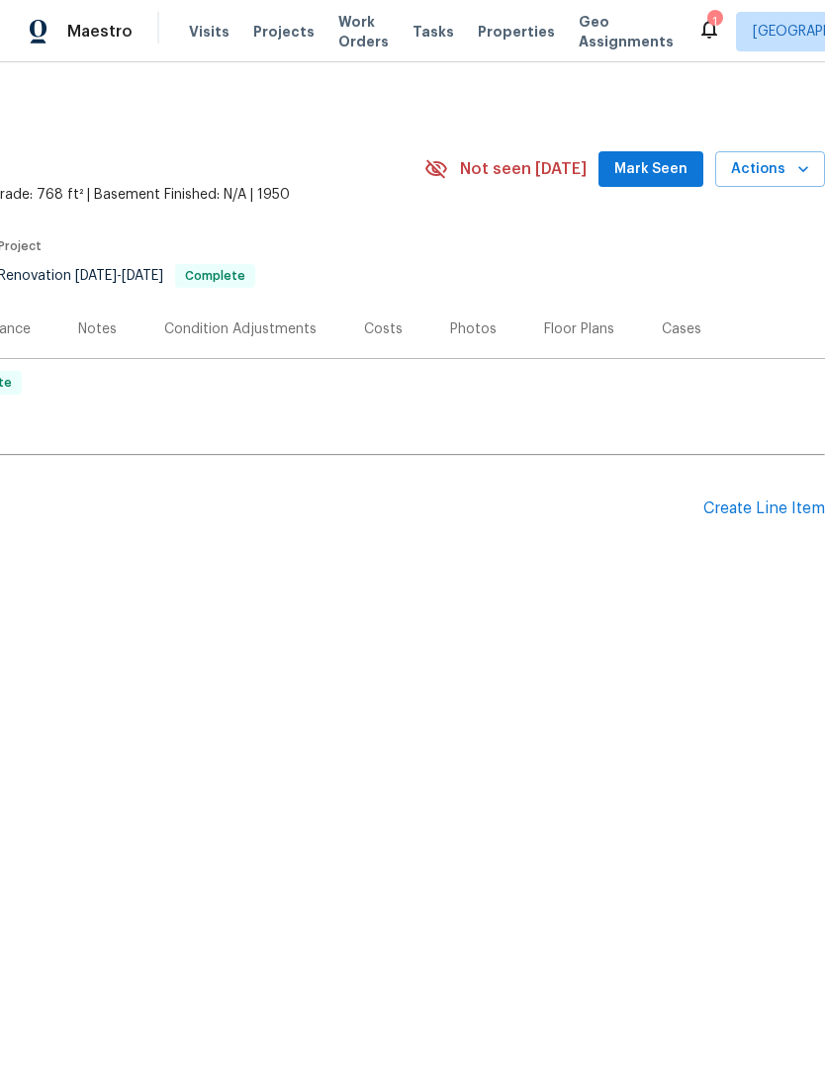
scroll to position [0, 293]
click at [764, 504] on div "Create Line Item" at bounding box center [764, 508] width 122 height 19
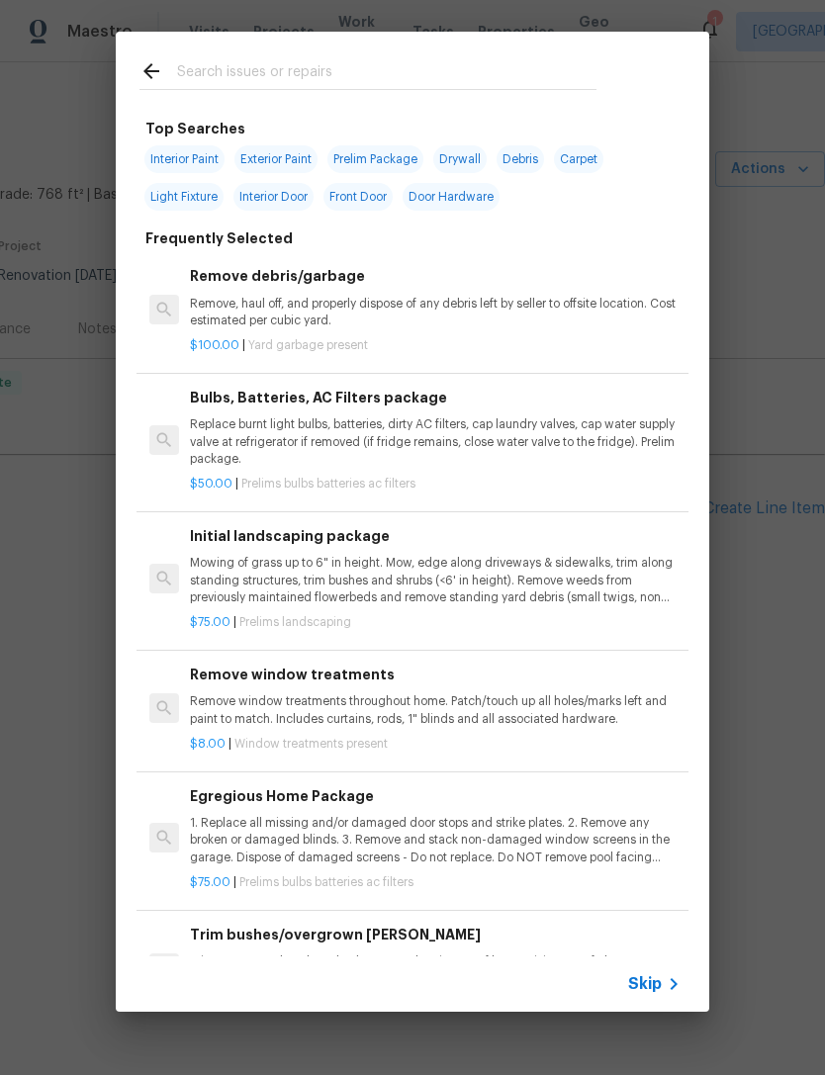
click at [659, 975] on span "Skip" at bounding box center [645, 984] width 34 height 20
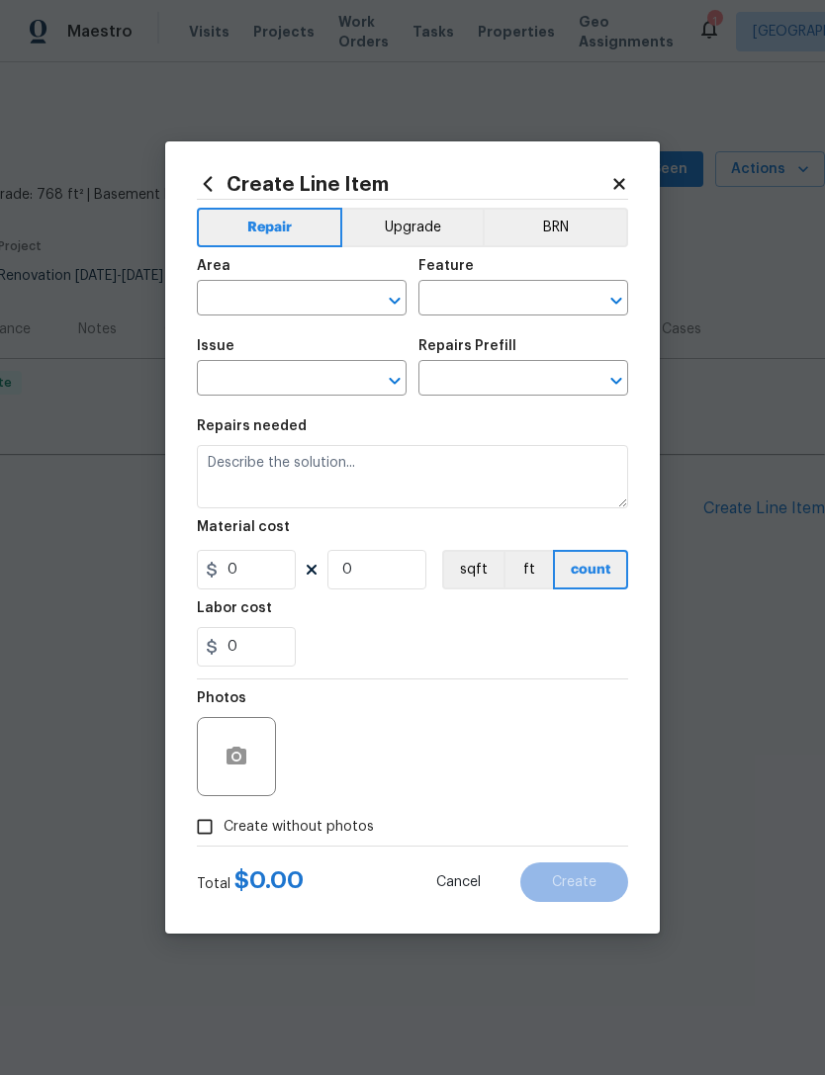
click at [228, 295] on input "text" at bounding box center [274, 300] width 154 height 31
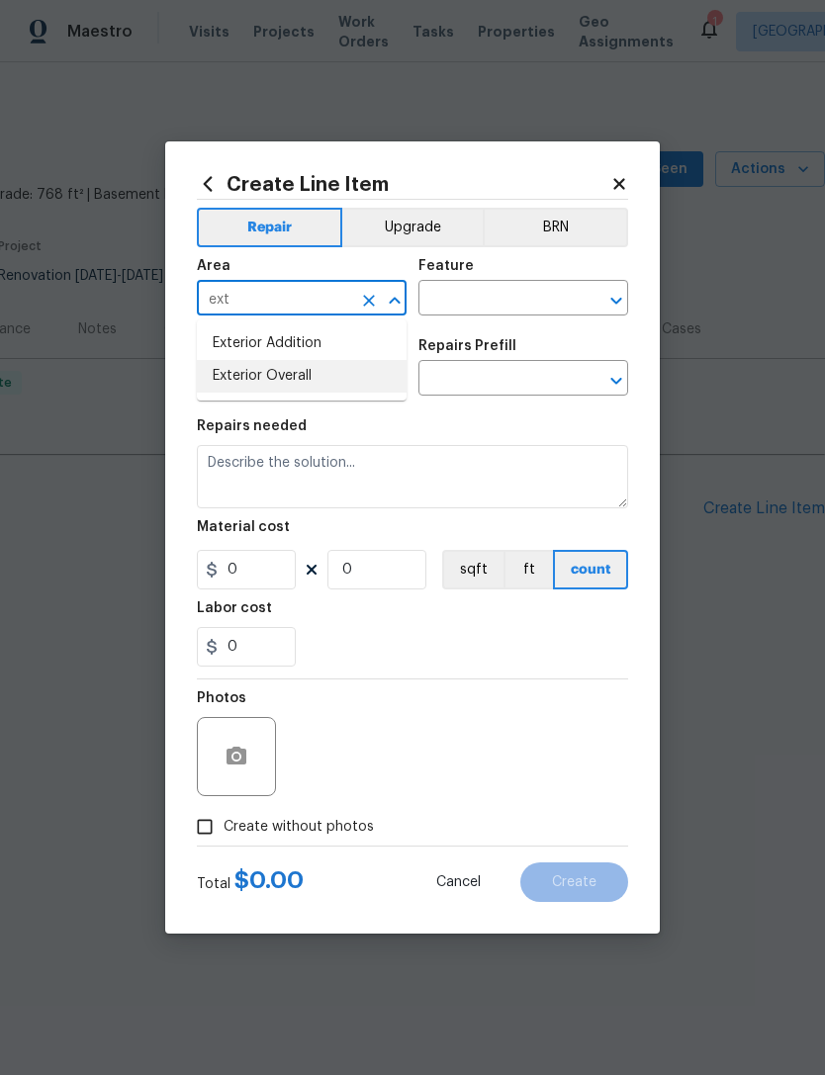
click at [247, 377] on li "Exterior Overall" at bounding box center [302, 376] width 210 height 33
type input "Exterior Overall"
click at [453, 300] on input "text" at bounding box center [495, 300] width 154 height 31
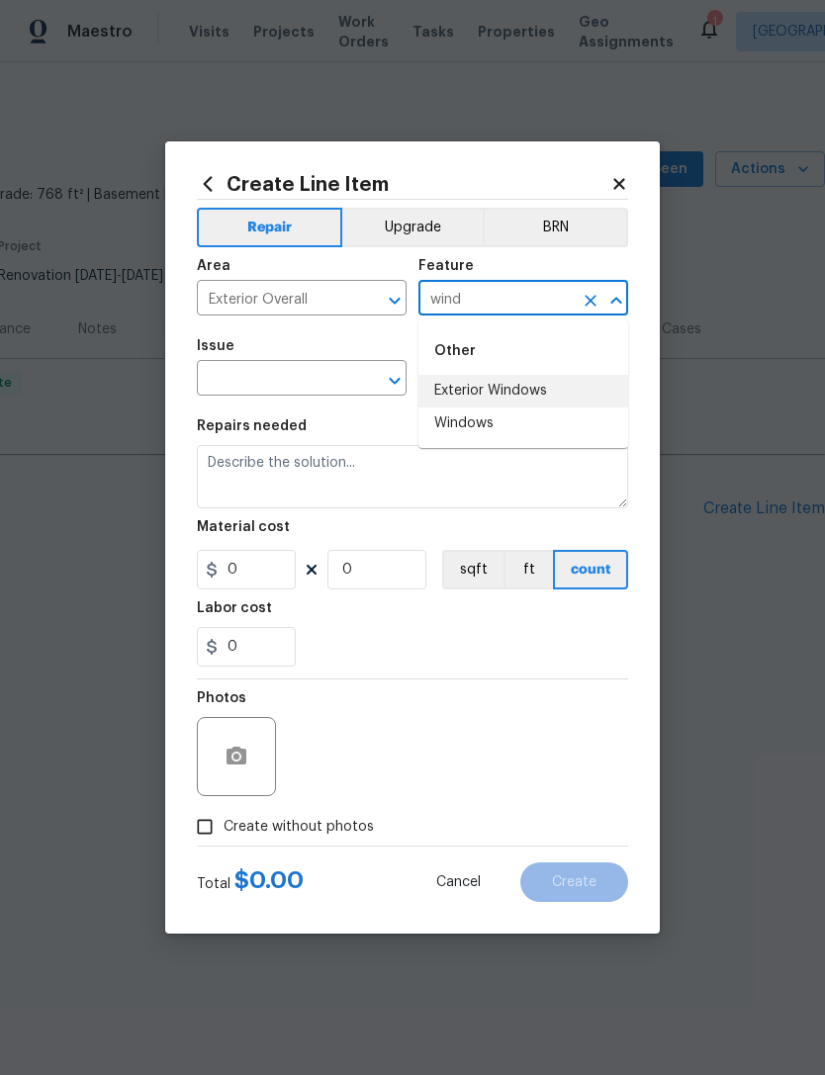
click at [454, 392] on li "Exterior Windows" at bounding box center [523, 391] width 210 height 33
type input "Exterior Windows"
click at [253, 374] on input "text" at bounding box center [274, 380] width 154 height 31
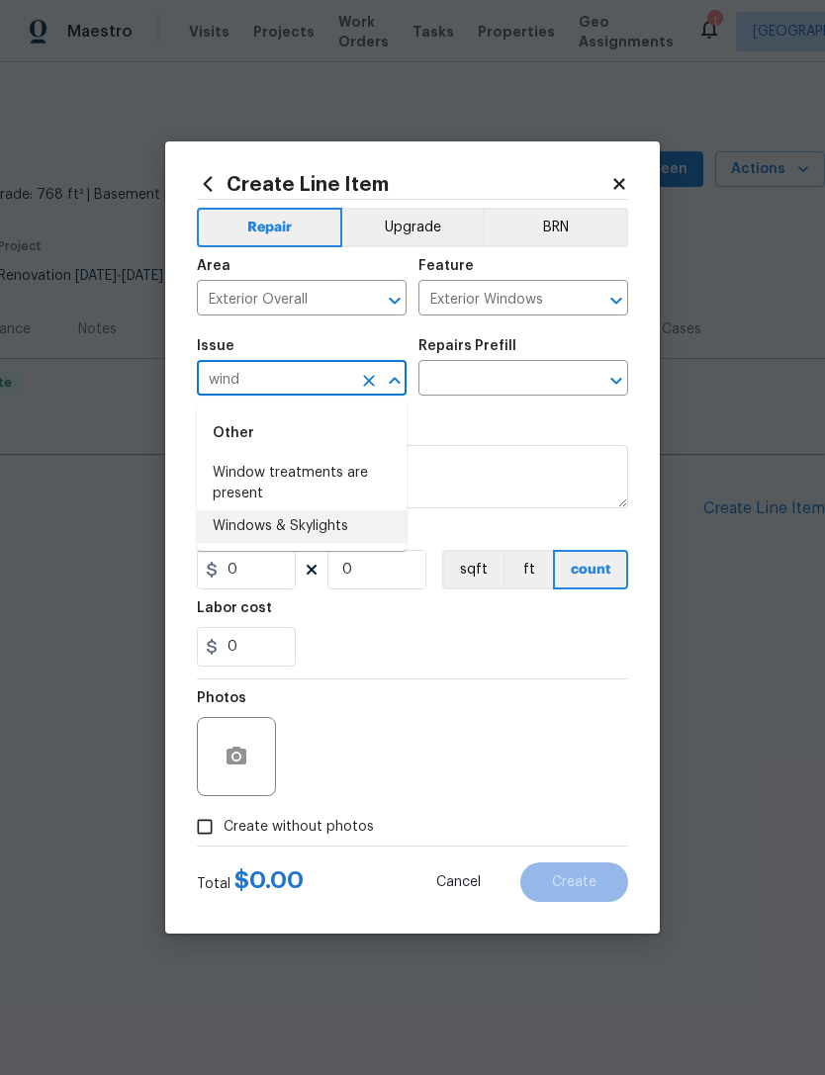
click at [225, 526] on li "Windows & Skylights" at bounding box center [302, 526] width 210 height 33
type input "Windows & Skylights"
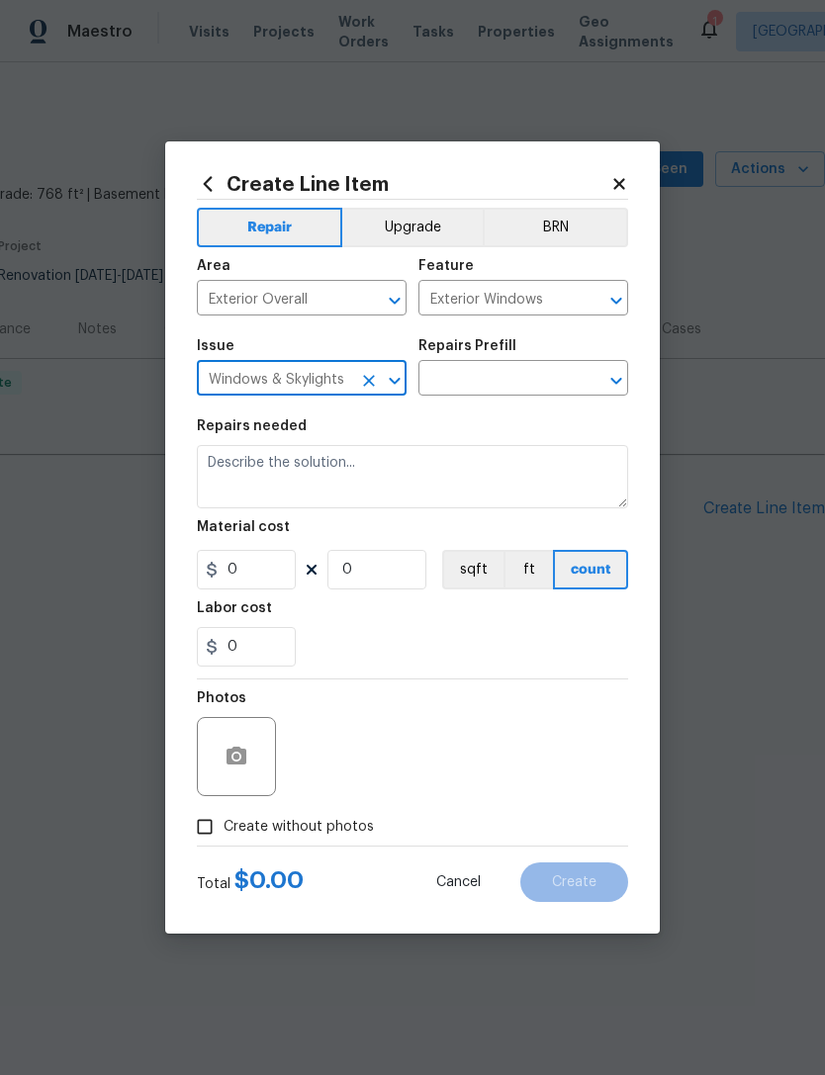
click at [460, 376] on input "text" at bounding box center [495, 380] width 154 height 31
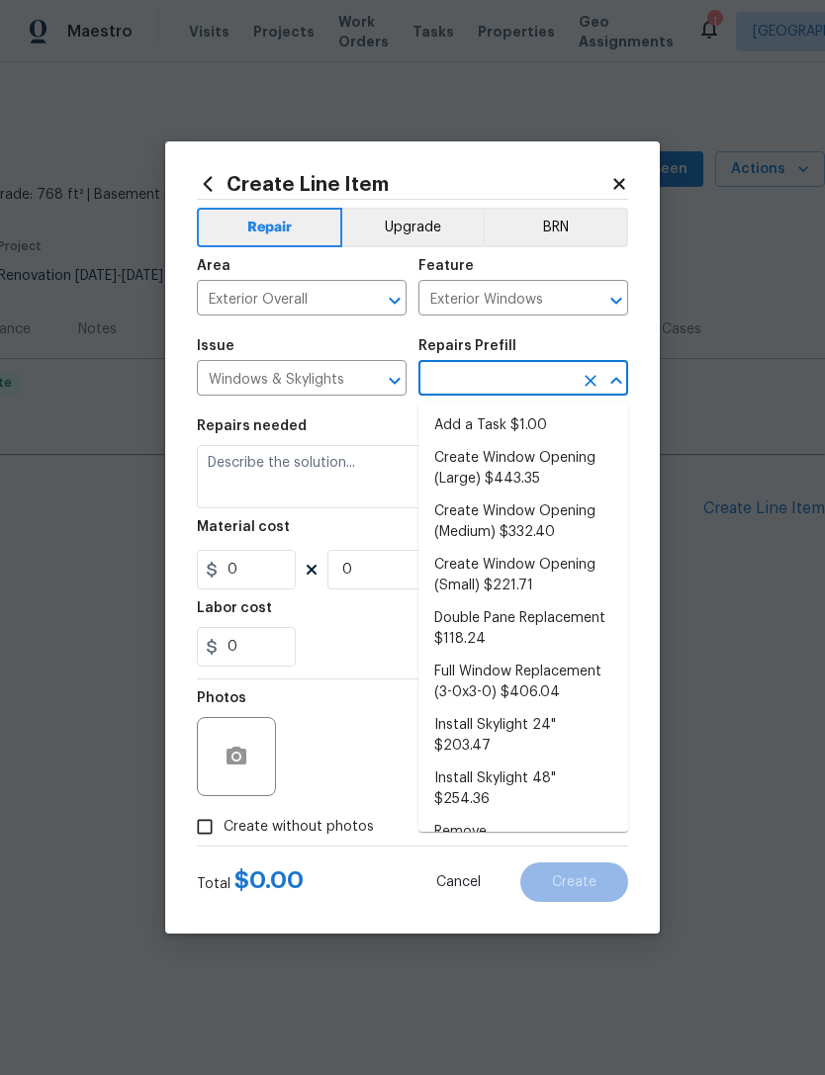
click at [456, 419] on li "Add a Task $1.00" at bounding box center [523, 425] width 210 height 33
type input "Add a Task $1.00"
type textarea "HPM to detail"
type input "1"
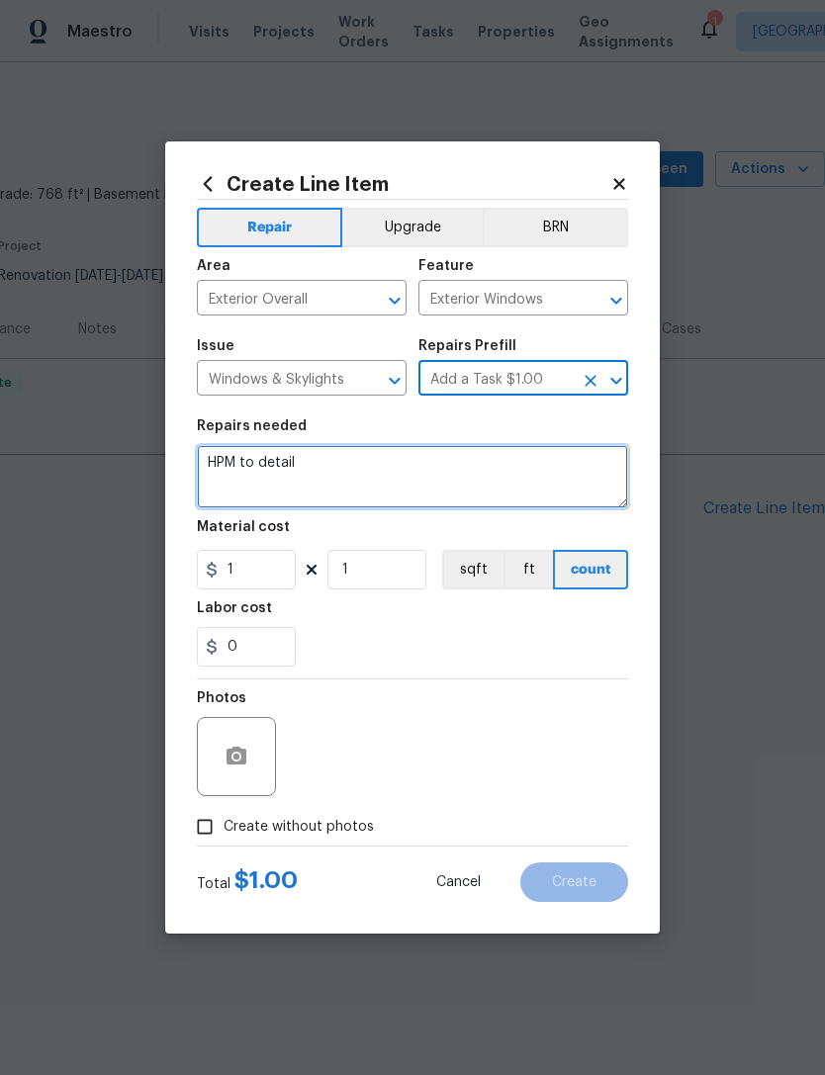
click at [220, 466] on textarea "HPM to detail" at bounding box center [412, 476] width 431 height 63
click at [277, 465] on textarea "HPM to detail" at bounding box center [412, 476] width 431 height 63
click at [276, 465] on textarea "HPM to detail" at bounding box center [412, 476] width 431 height 63
click at [223, 468] on textarea "Cpeciwlty window replacement." at bounding box center [412, 476] width 431 height 63
click at [223, 467] on textarea "Cpeciwlty window replacement." at bounding box center [412, 476] width 431 height 63
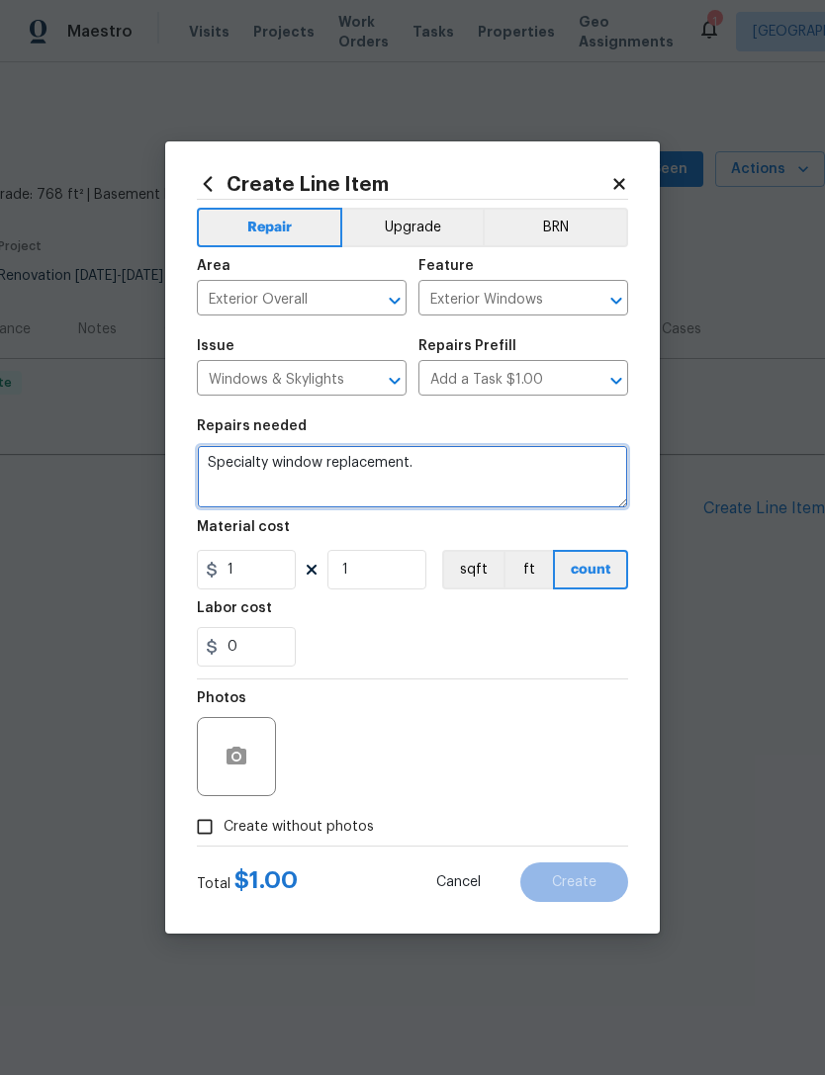
click at [457, 464] on textarea "Specialty window replacement." at bounding box center [412, 476] width 431 height 63
click at [315, 463] on textarea "Specialty window replacement." at bounding box center [412, 476] width 431 height 63
click at [488, 457] on textarea "Specialty window glass replacement." at bounding box center [412, 476] width 431 height 63
click at [485, 472] on textarea "Specialty window glass replacement." at bounding box center [412, 476] width 431 height 63
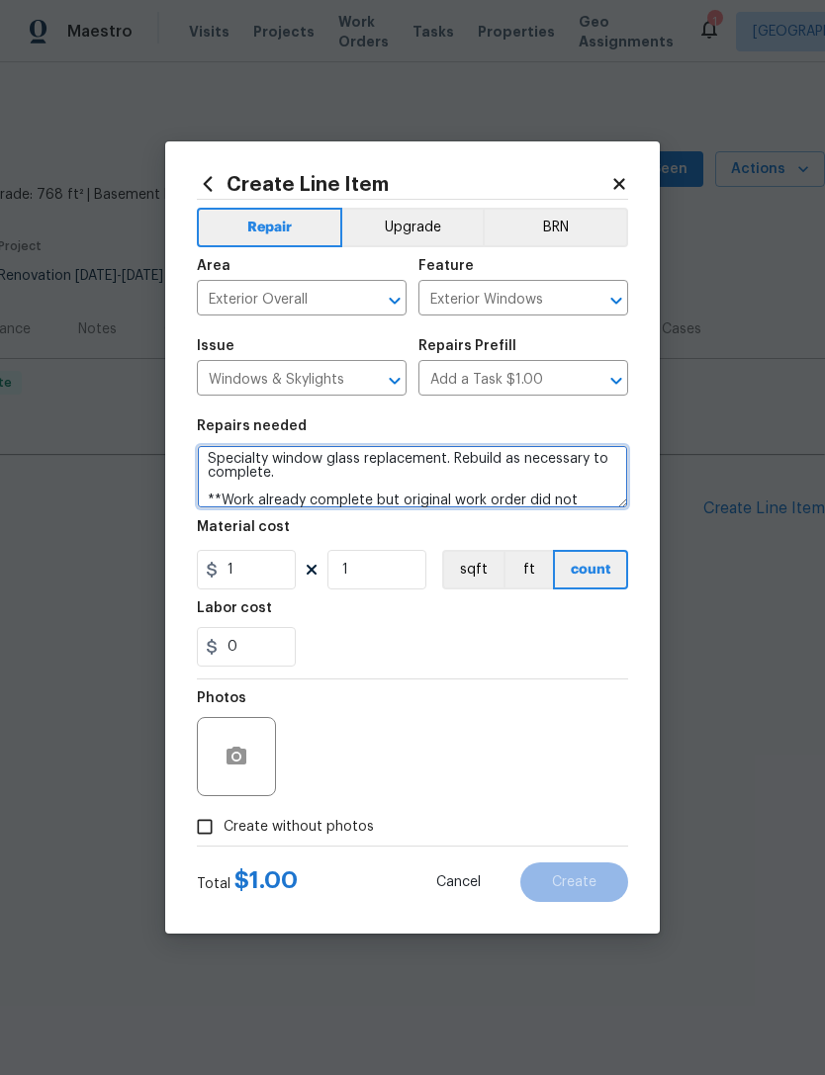
scroll to position [28, 0]
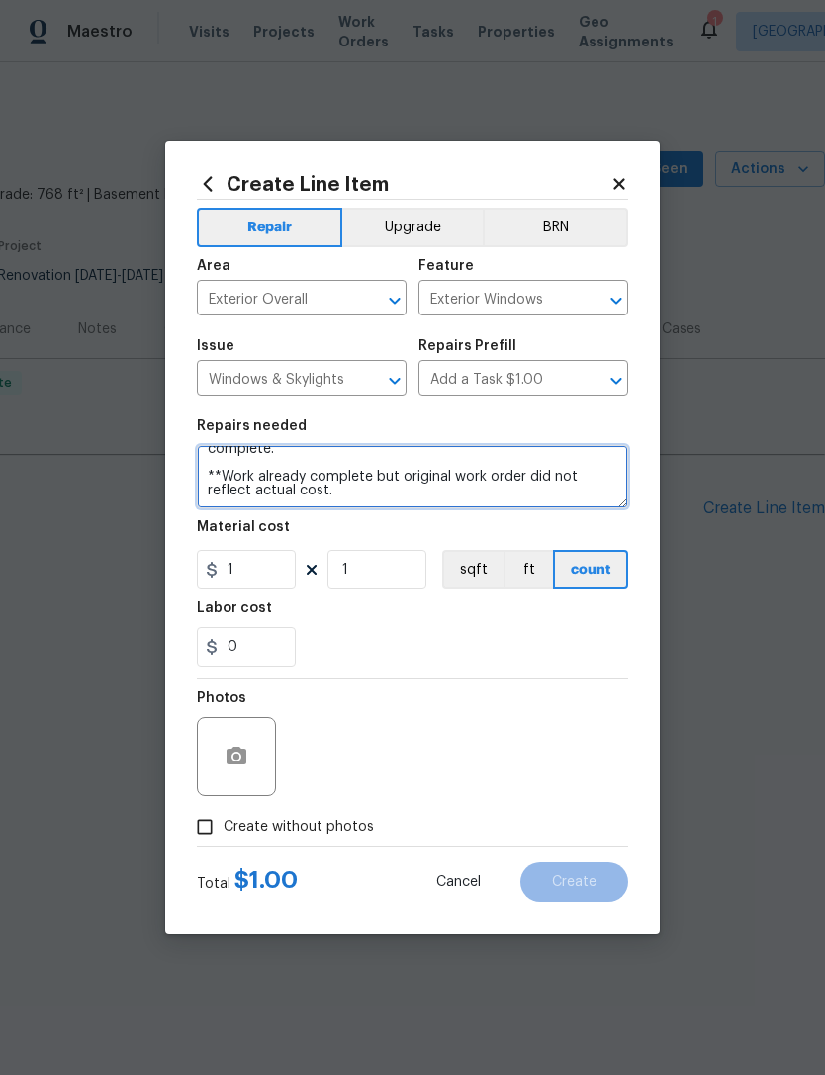
type textarea "Specialty window glass replacement. Rebuild as necessary to complete. **Work al…"
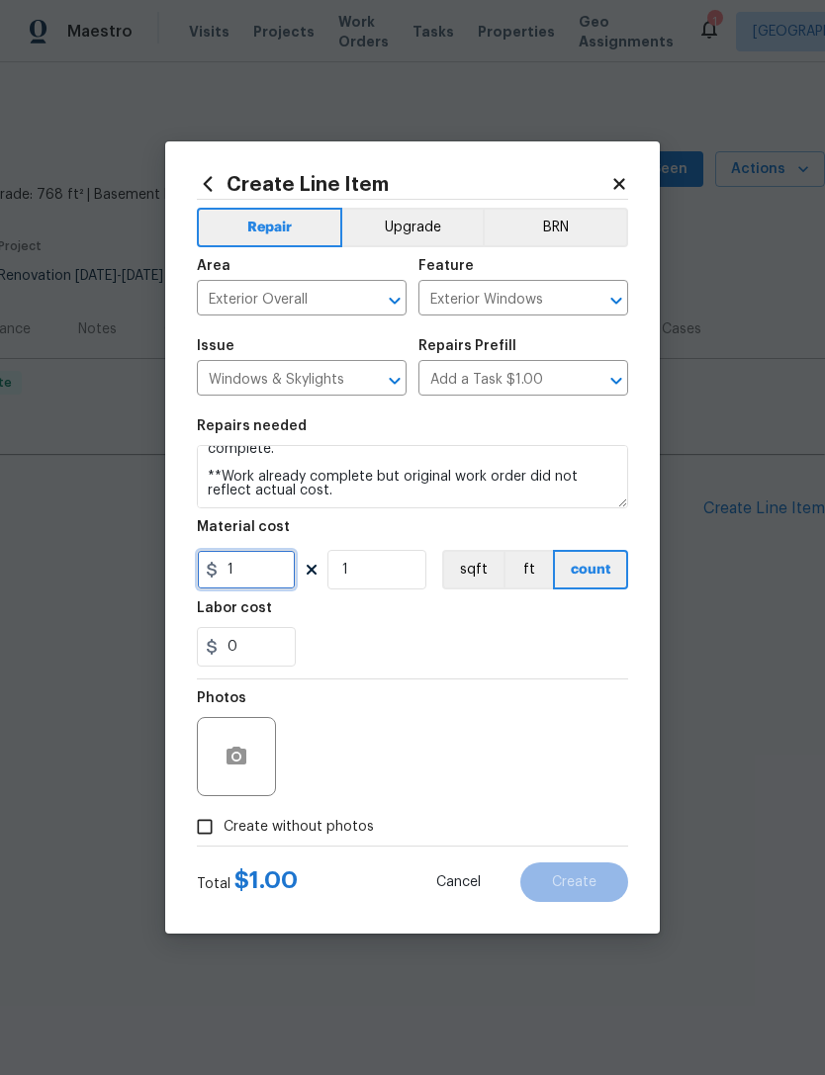
click at [243, 559] on input "1" at bounding box center [246, 570] width 99 height 40
type input "1"
click at [368, 571] on input "1" at bounding box center [376, 570] width 99 height 40
type input "450"
click at [554, 636] on div "0" at bounding box center [412, 647] width 431 height 40
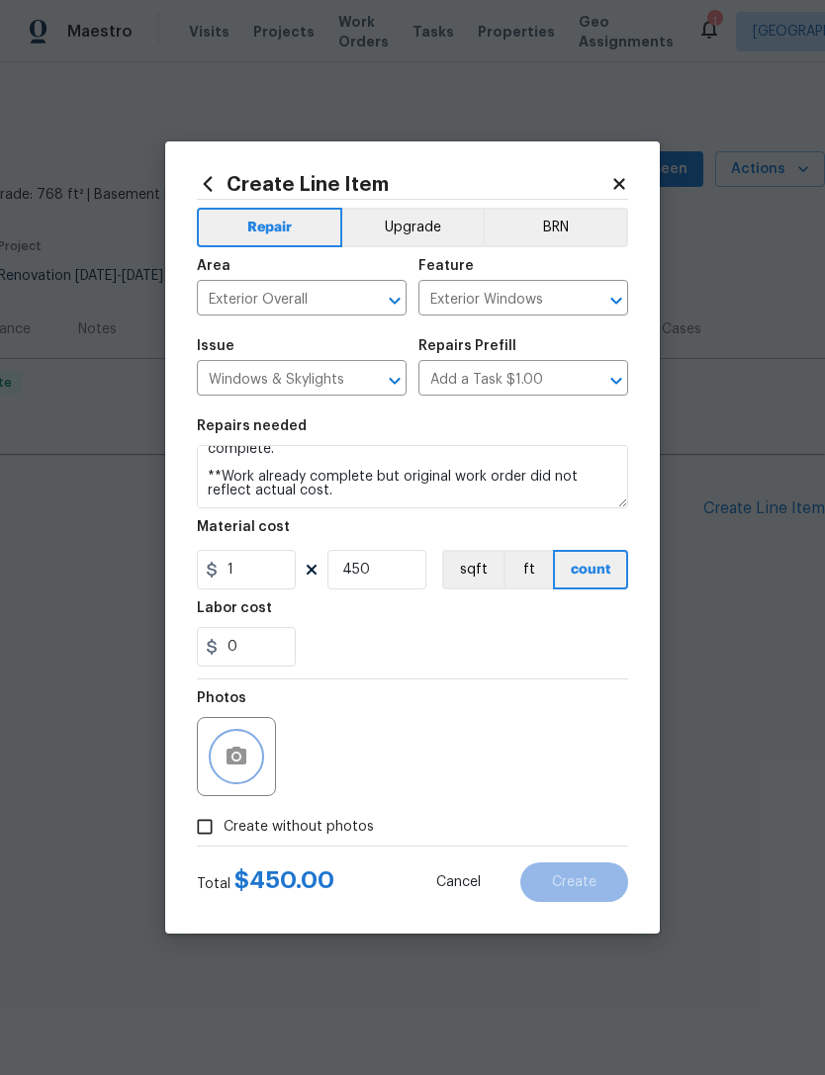
click at [234, 773] on button "button" at bounding box center [236, 756] width 47 height 47
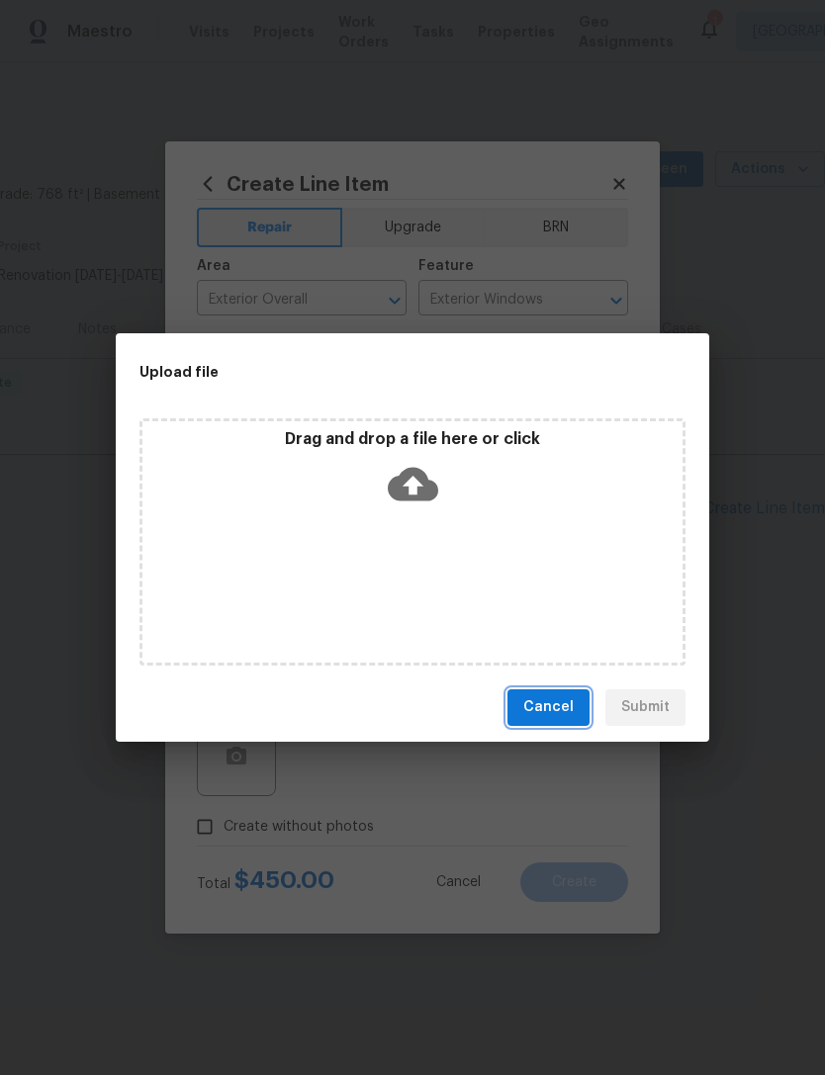
click at [586, 701] on button "Cancel" at bounding box center [548, 707] width 82 height 37
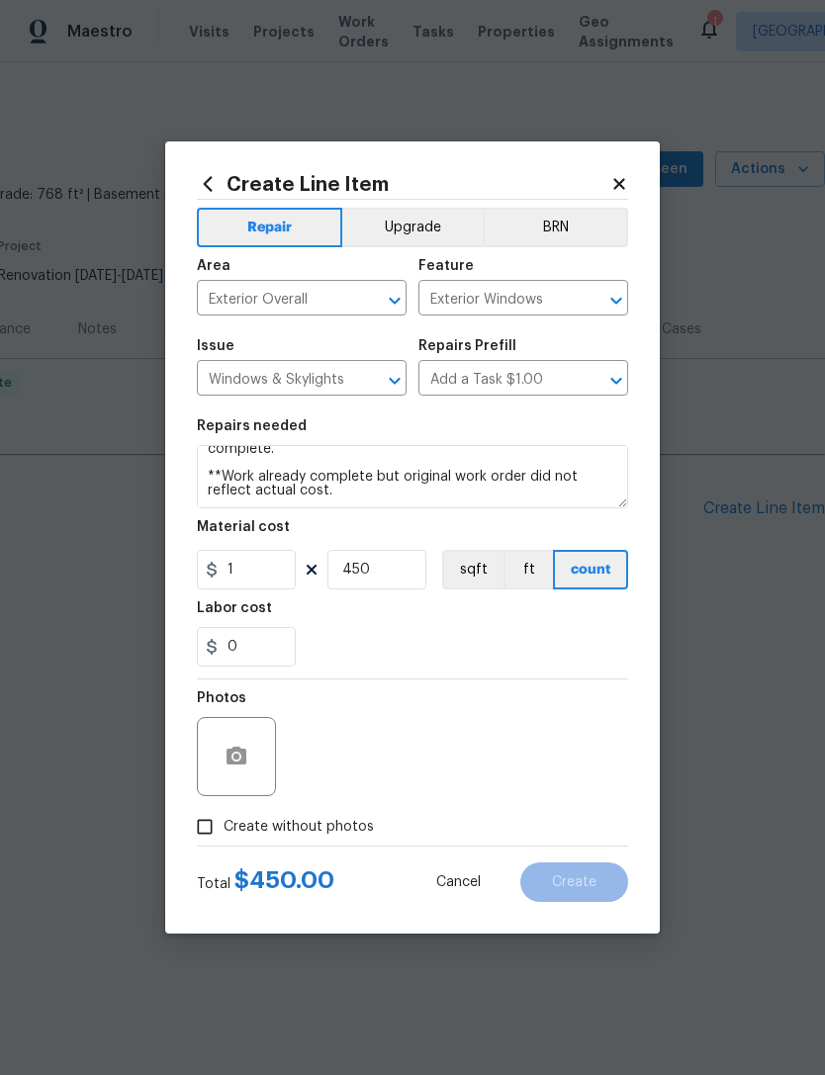
click at [206, 837] on input "Create without photos" at bounding box center [205, 827] width 38 height 38
checkbox input "true"
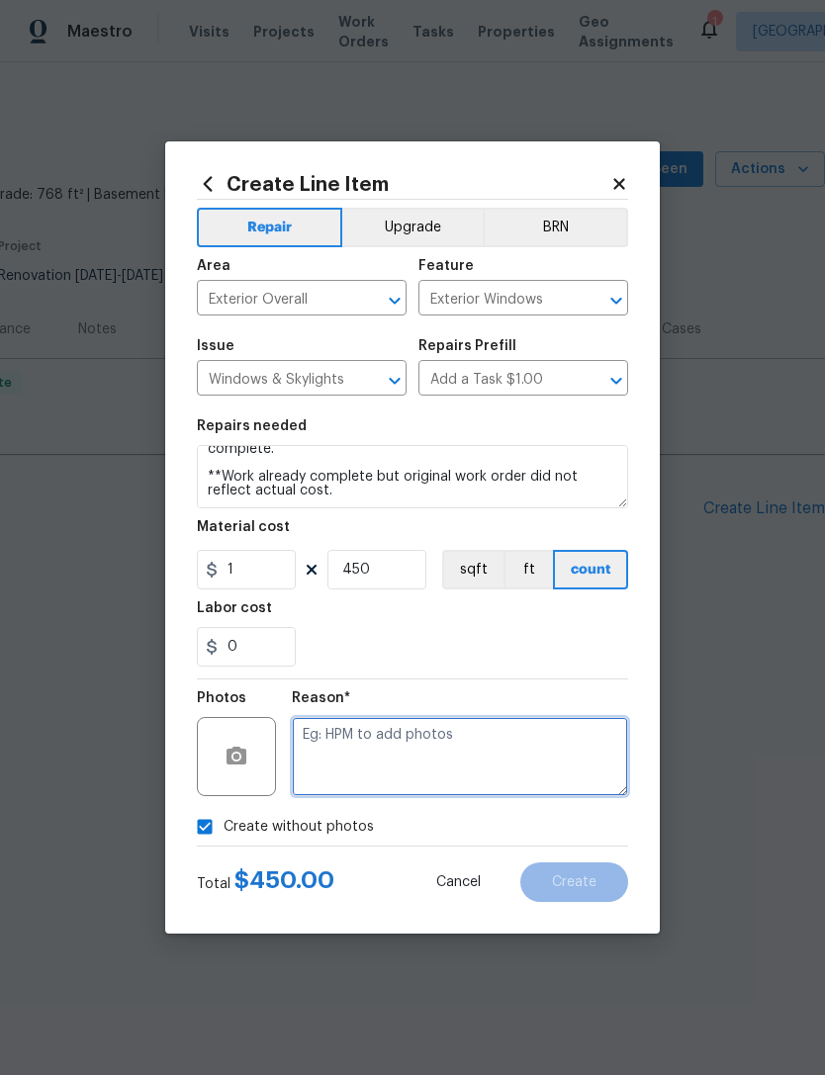
click at [314, 736] on textarea at bounding box center [460, 756] width 336 height 79
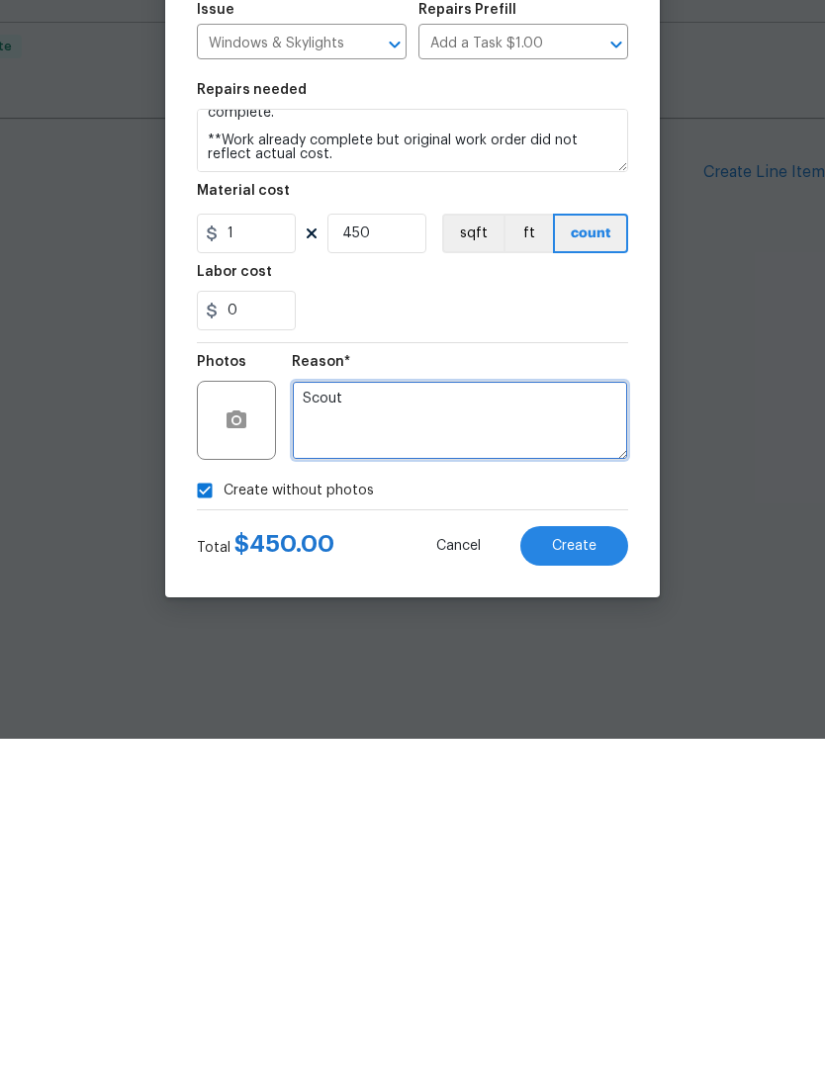
type textarea "Scout"
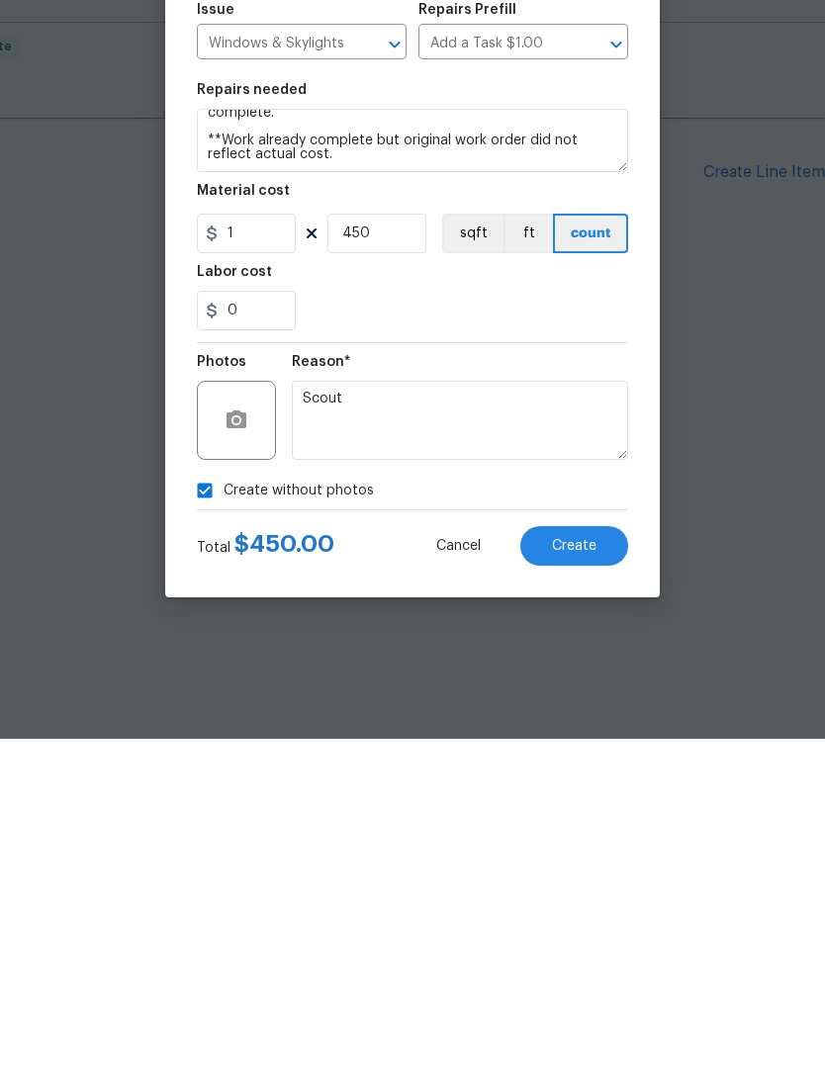
click at [609, 862] on button "Create" at bounding box center [574, 882] width 108 height 40
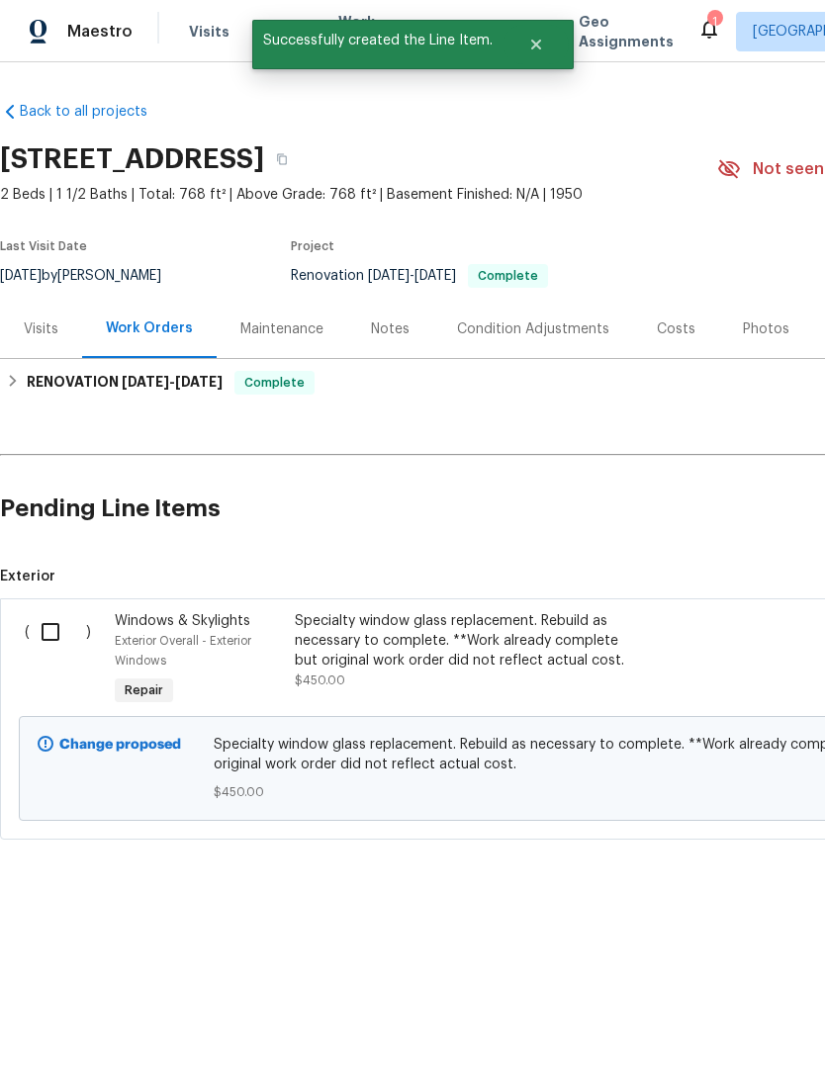
scroll to position [0, 0]
